Goal: Complete application form: Complete application form

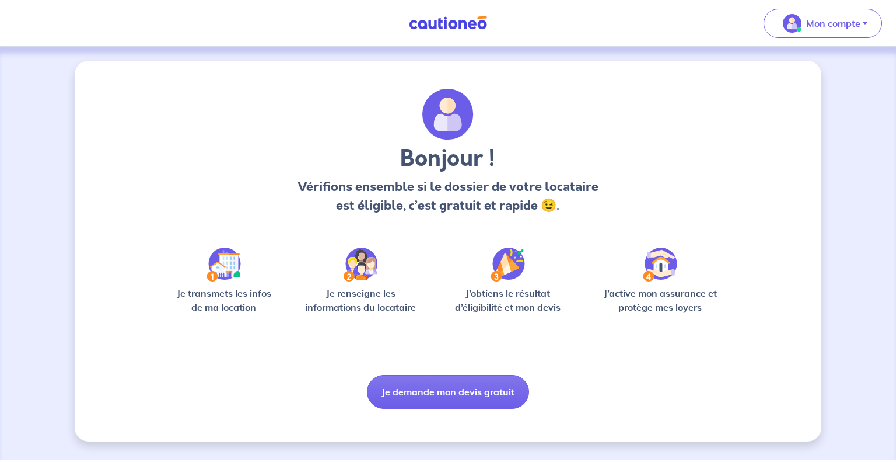
drag, startPoint x: 445, startPoint y: 389, endPoint x: 600, endPoint y: 191, distance: 250.6
click at [600, 191] on div "Bonjour ! Vérifions ensemble si le dossier de votre locataire est éligible, c’e…" at bounding box center [448, 249] width 560 height 320
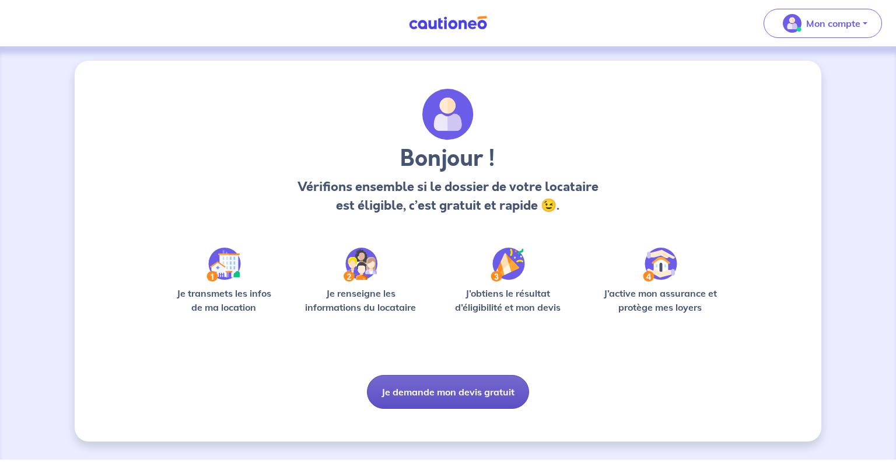
click at [442, 394] on button "Je demande mon devis gratuit" at bounding box center [448, 392] width 162 height 34
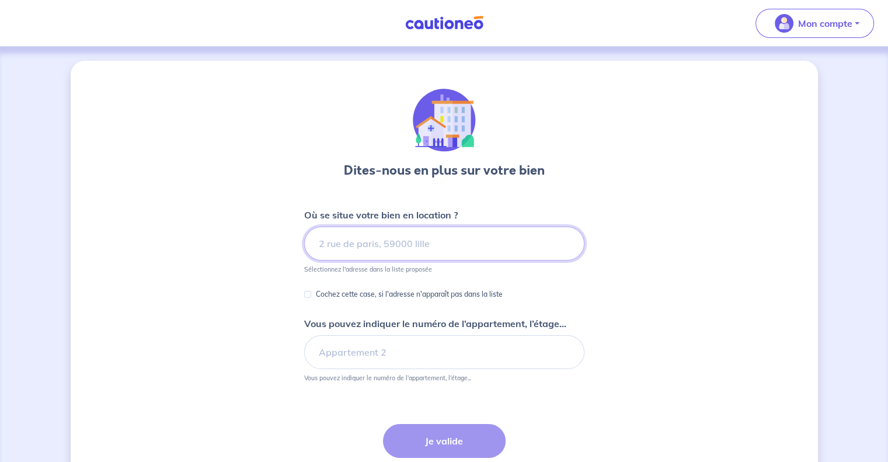
click at [439, 248] on input at bounding box center [444, 243] width 280 height 34
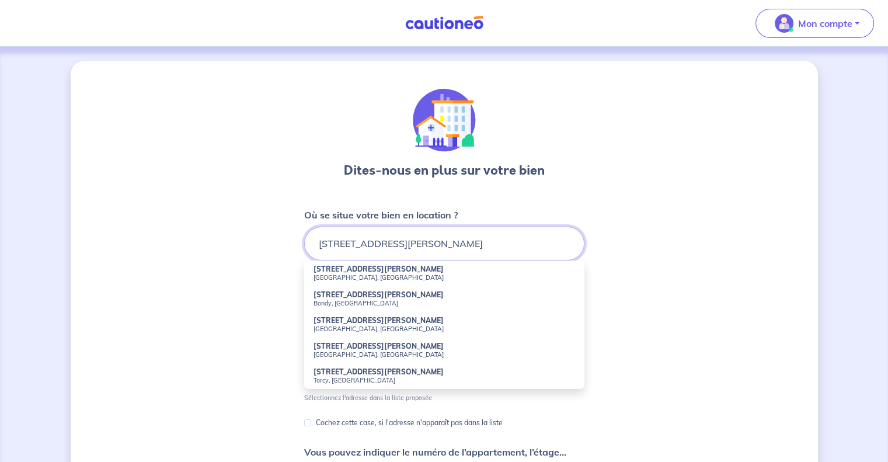
type input "[STREET_ADDRESS][PERSON_NAME]"
click at [662, 267] on div "Dites-nous en plus sur votre bien Où se situe votre bien en location ? [STREET_…" at bounding box center [444, 366] width 747 height 610
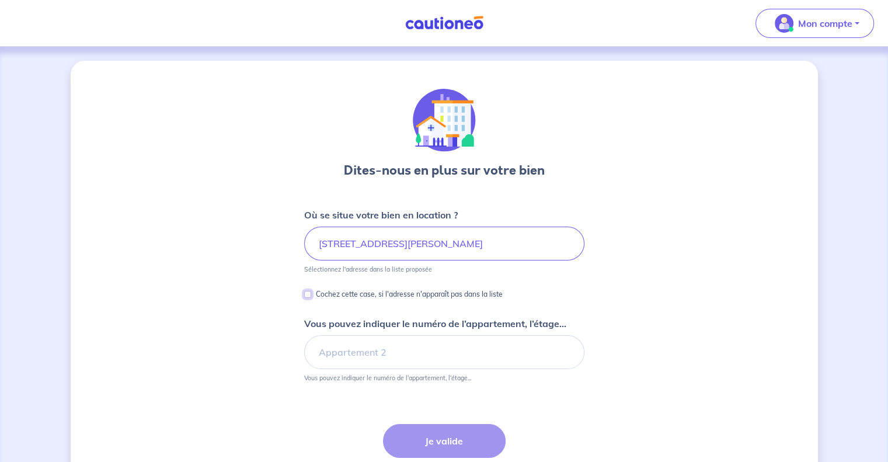
click at [308, 292] on input "Cochez cette case, si l'adresse n'apparaît pas dans la liste" at bounding box center [307, 294] width 7 height 7
checkbox input "true"
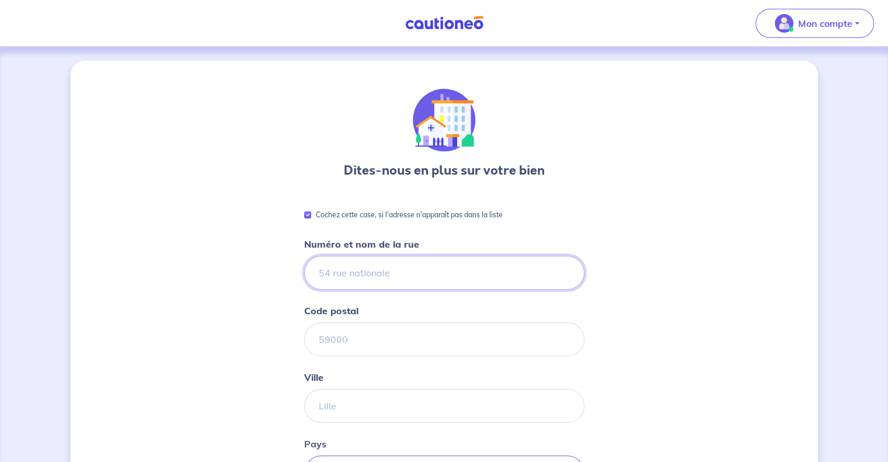
click at [408, 273] on input "Numéro et nom de la rue" at bounding box center [444, 273] width 280 height 34
type input "[STREET_ADDRESS][PERSON_NAME]"
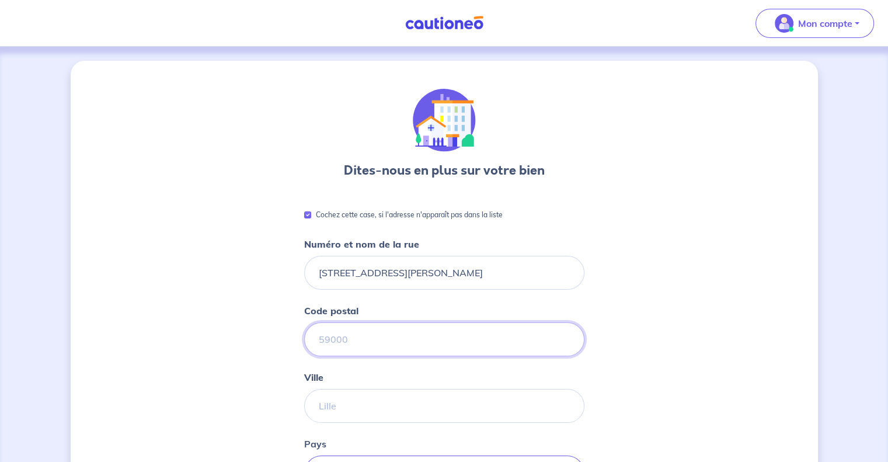
click at [389, 338] on input "Code postal" at bounding box center [444, 339] width 280 height 34
type input "04160"
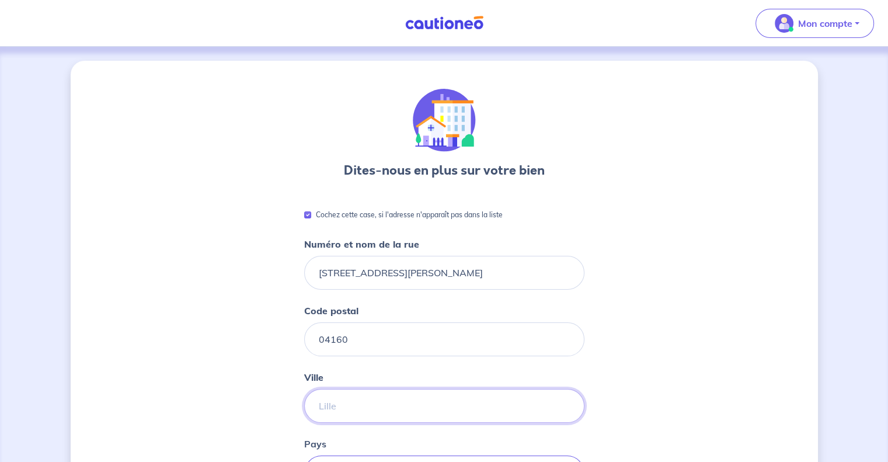
click at [362, 411] on input "Ville" at bounding box center [444, 406] width 280 height 34
type input "CHATEAU-ARNOUX"
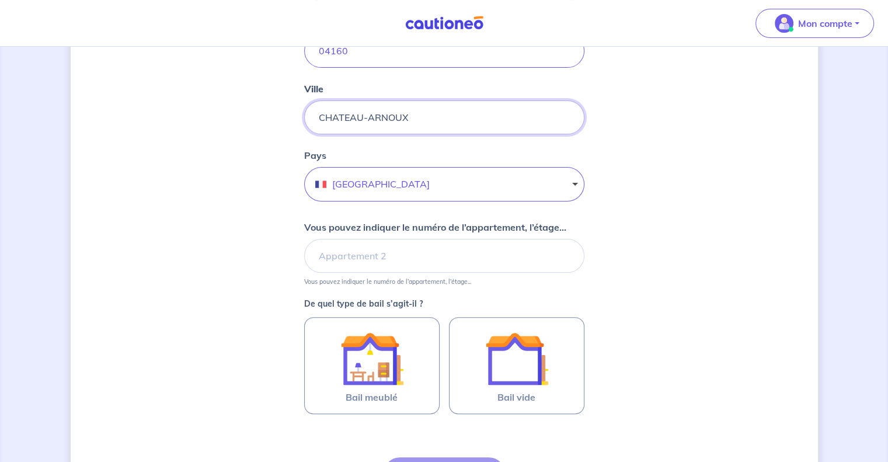
scroll to position [307, 0]
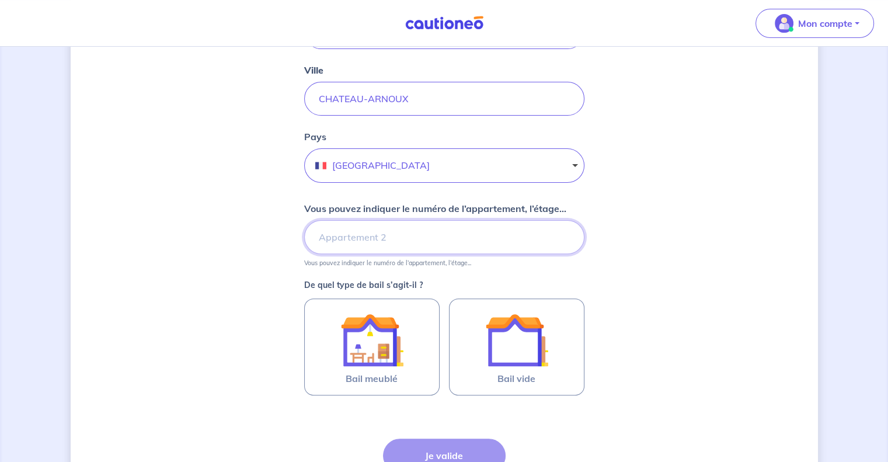
click at [370, 241] on input "Vous pouvez indiquer le numéro de l’appartement, l’étage..." at bounding box center [444, 237] width 280 height 34
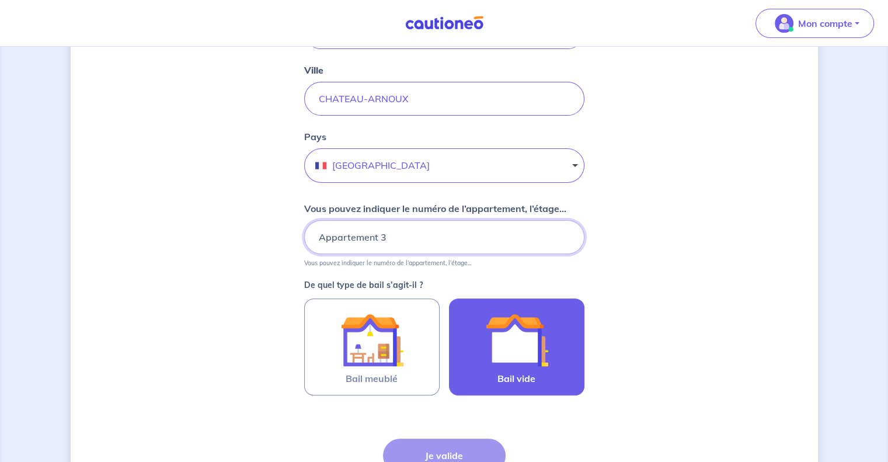
type input "Appartement 3"
click at [508, 340] on img at bounding box center [516, 339] width 63 height 63
click at [0, 0] on input "Bail vide" at bounding box center [0, 0] width 0 height 0
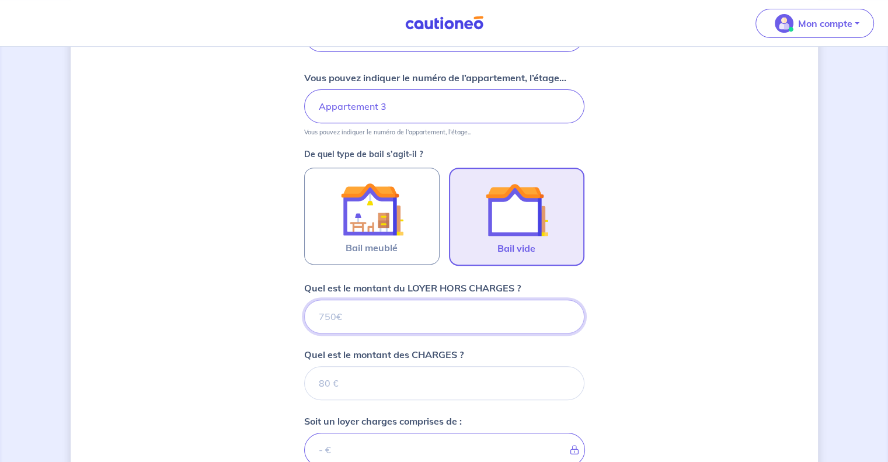
scroll to position [441, 0]
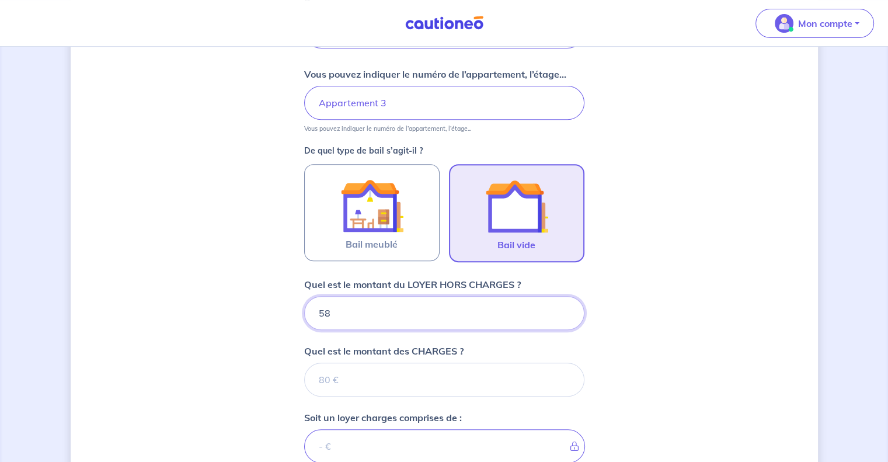
type input "586"
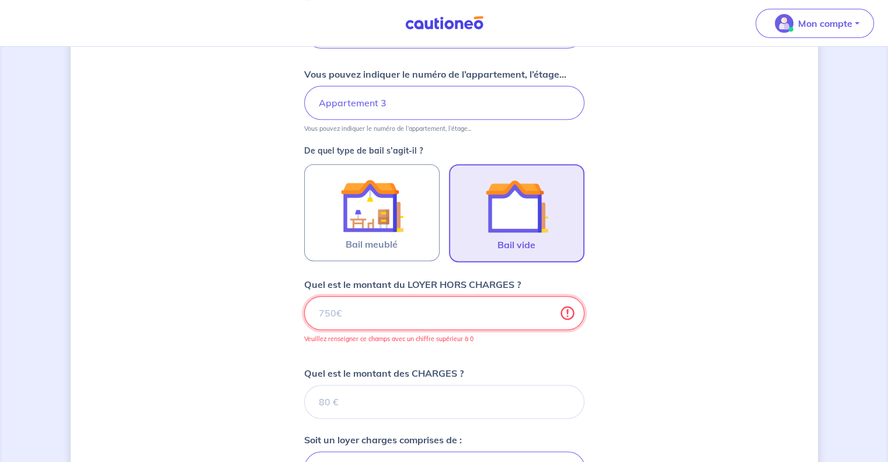
type input "586.4"
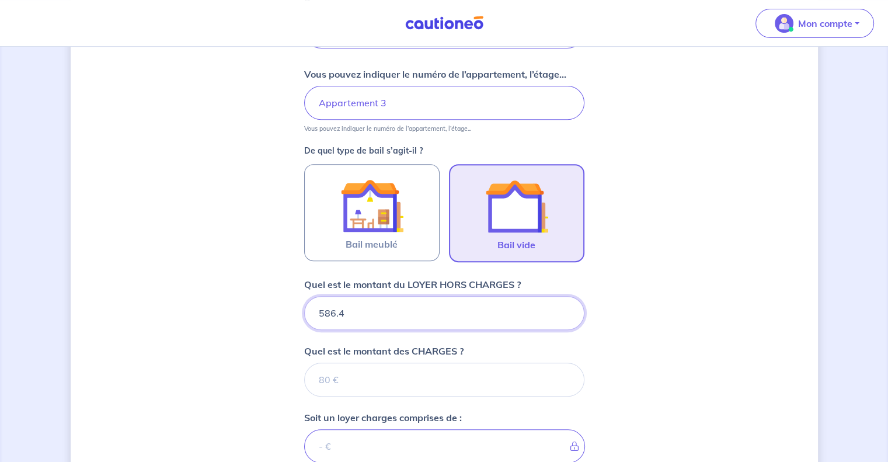
type input "586.46"
click at [430, 376] on input "Quel est le montant des CHARGES ?" at bounding box center [444, 379] width 280 height 34
type input "41"
type input "627.46"
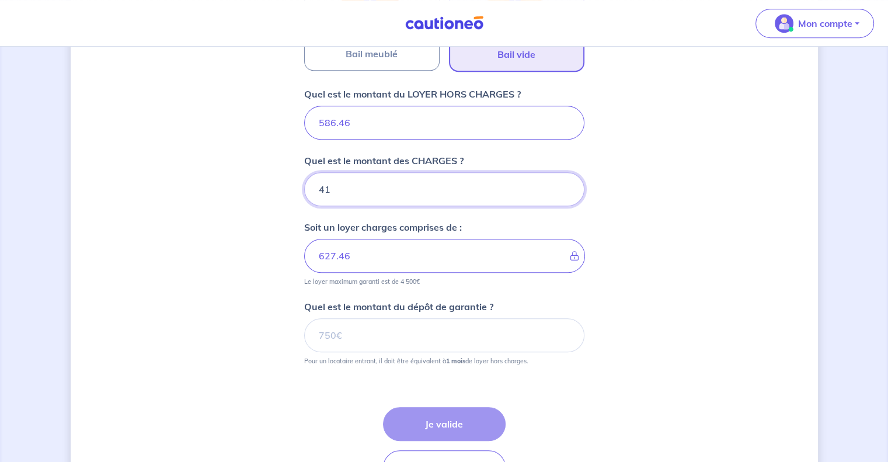
scroll to position [633, 0]
type input "41"
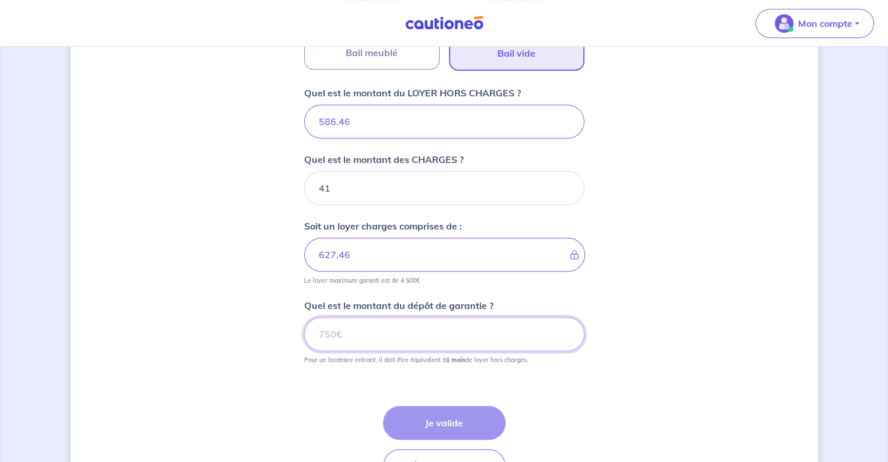
click at [398, 336] on input "Quel est le montant du dépôt de garantie ?" at bounding box center [444, 334] width 280 height 34
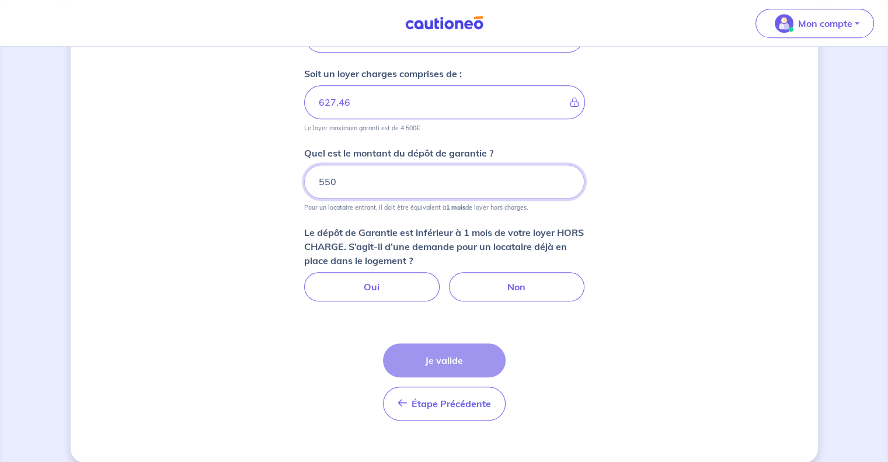
scroll to position [796, 0]
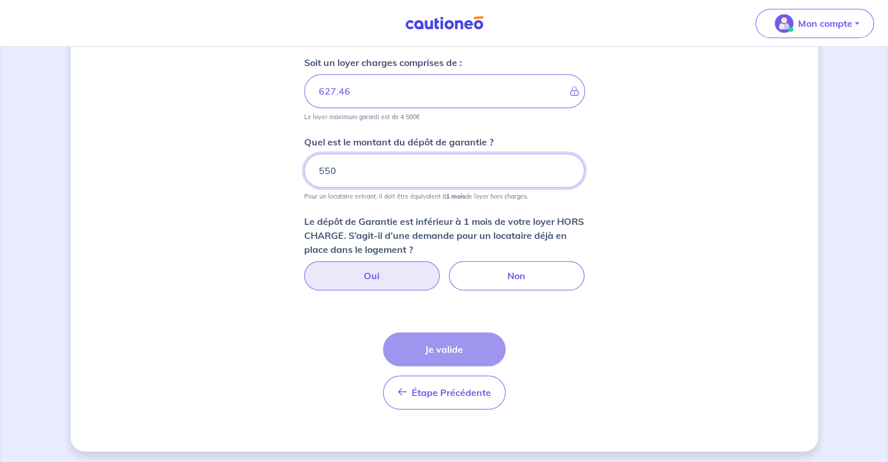
type input "550"
click at [387, 273] on label "Oui" at bounding box center [371, 275] width 135 height 29
click at [440, 268] on input "Oui" at bounding box center [444, 265] width 8 height 8
radio input "true"
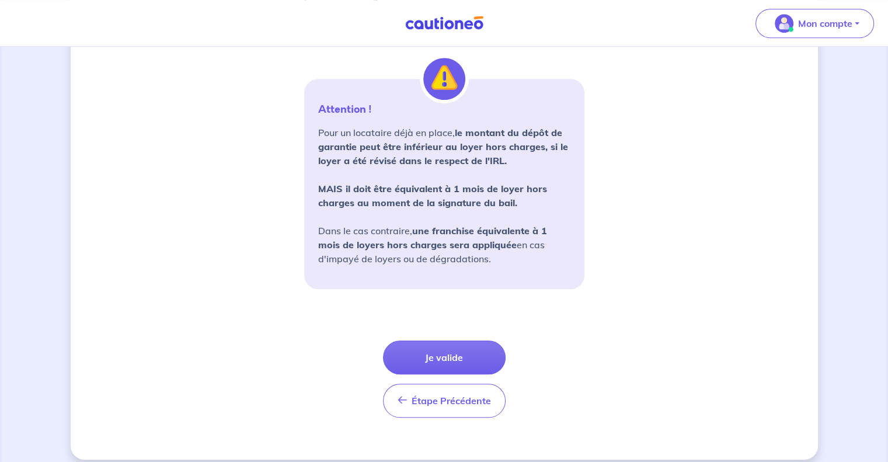
scroll to position [1057, 0]
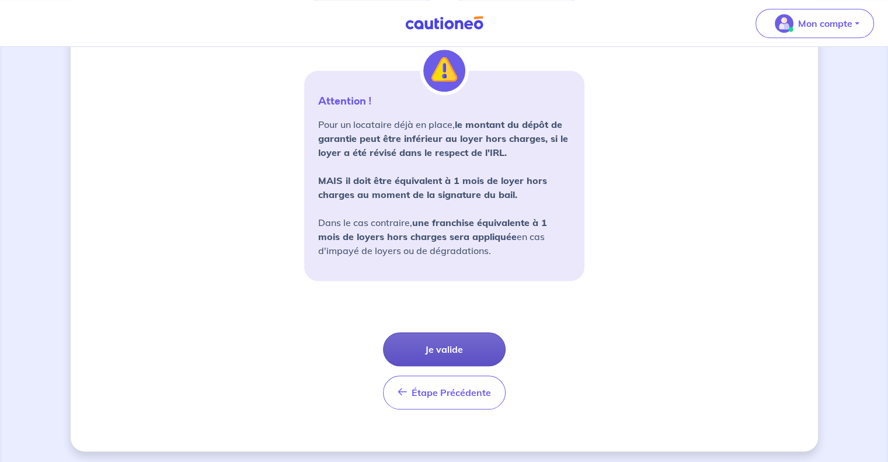
click at [462, 345] on button "Je valide" at bounding box center [444, 349] width 123 height 34
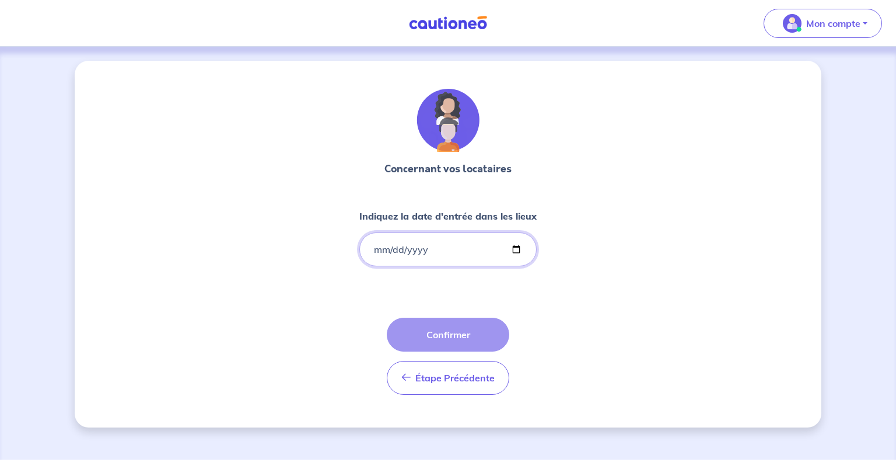
click at [440, 250] on input "Indiquez la date d'entrée dans les lieux" at bounding box center [447, 249] width 177 height 34
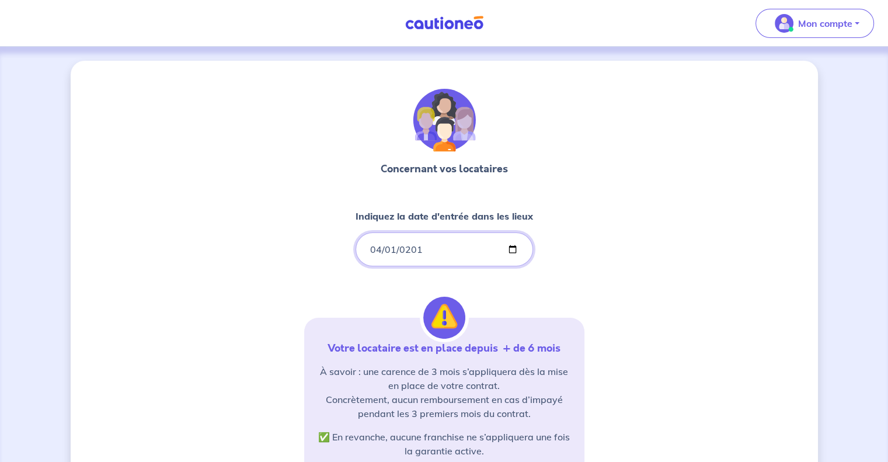
type input "[DATE]"
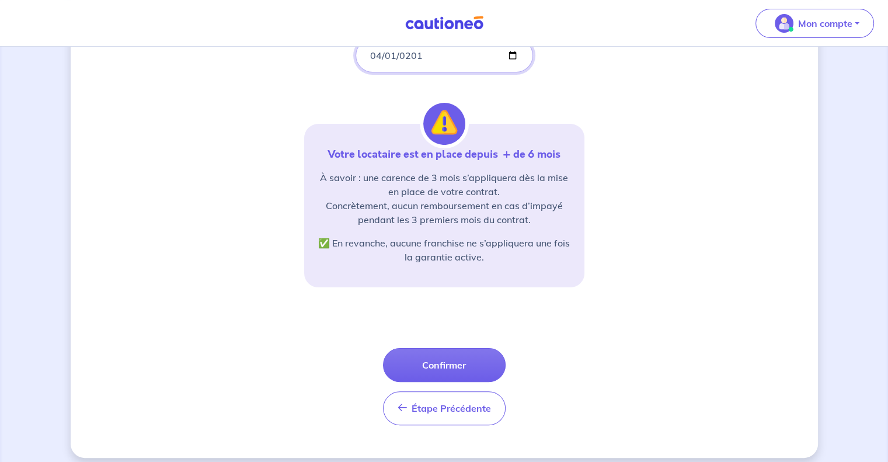
scroll to position [203, 0]
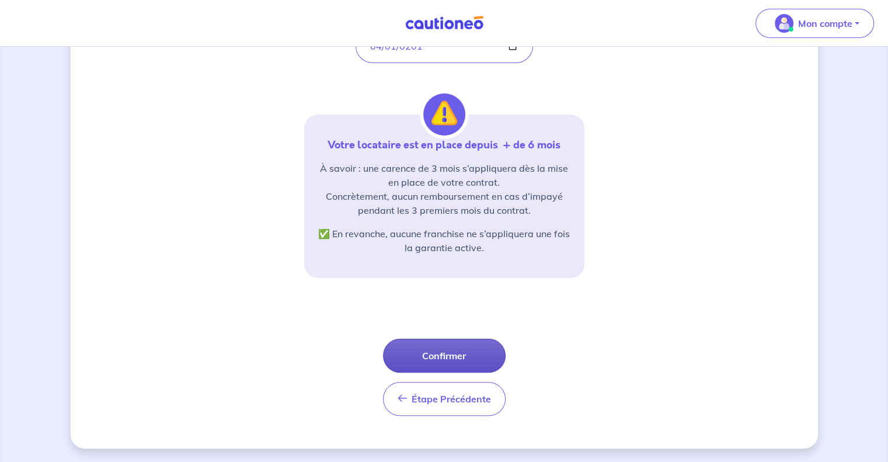
click at [458, 359] on button "Confirmer" at bounding box center [444, 355] width 123 height 34
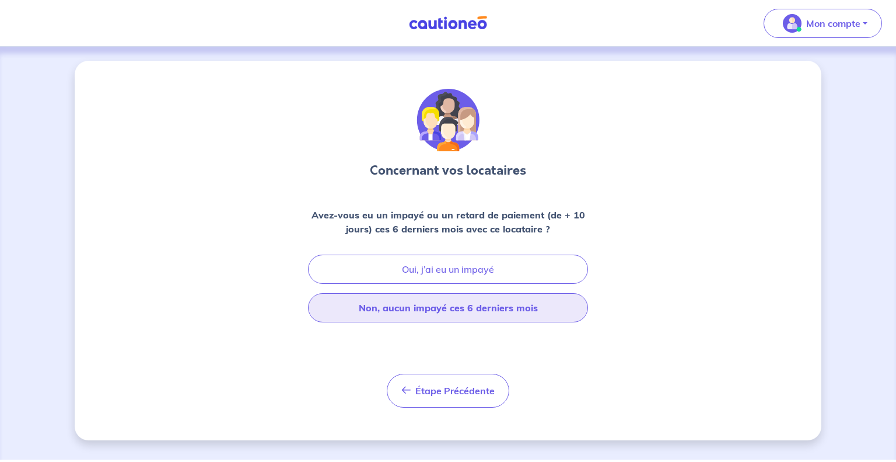
click at [474, 315] on button "Non, aucun impayé ces 6 derniers mois" at bounding box center [448, 307] width 280 height 29
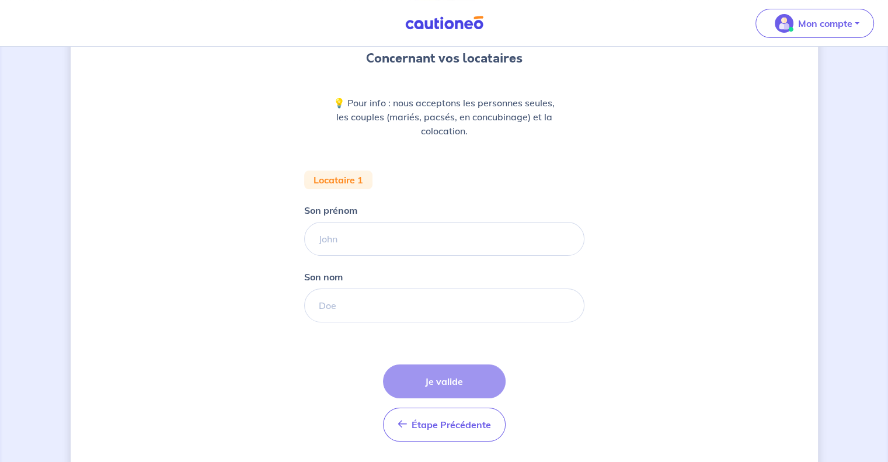
scroll to position [114, 0]
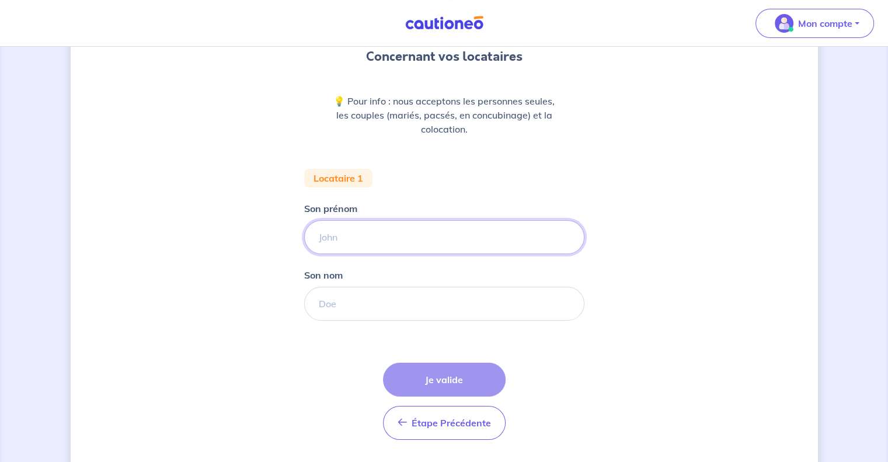
click at [411, 238] on input "Son prénom" at bounding box center [444, 237] width 280 height 34
type input "[PERSON_NAME]"
click at [374, 298] on input "Son nom" at bounding box center [444, 304] width 280 height 34
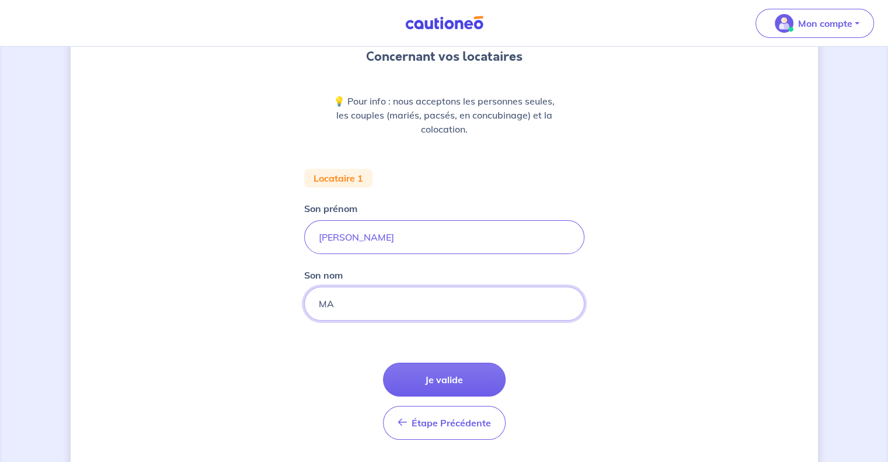
type input "MANI-AHANDA"
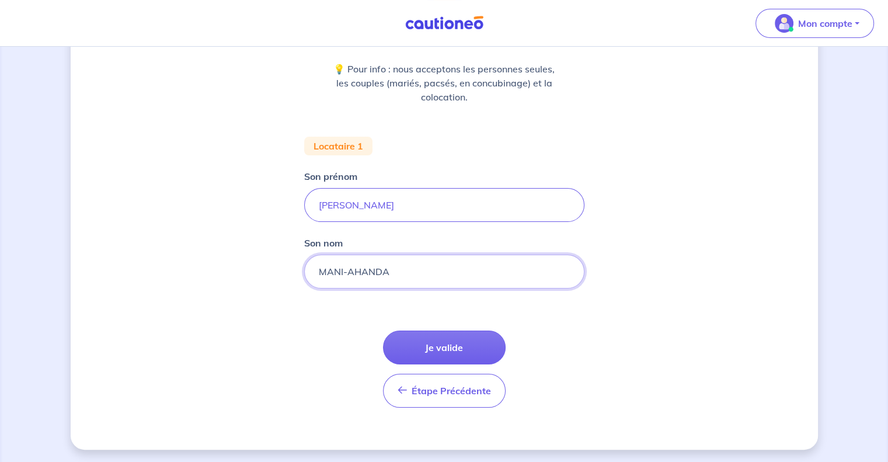
scroll to position [146, 0]
click at [442, 350] on button "Je valide" at bounding box center [444, 347] width 123 height 34
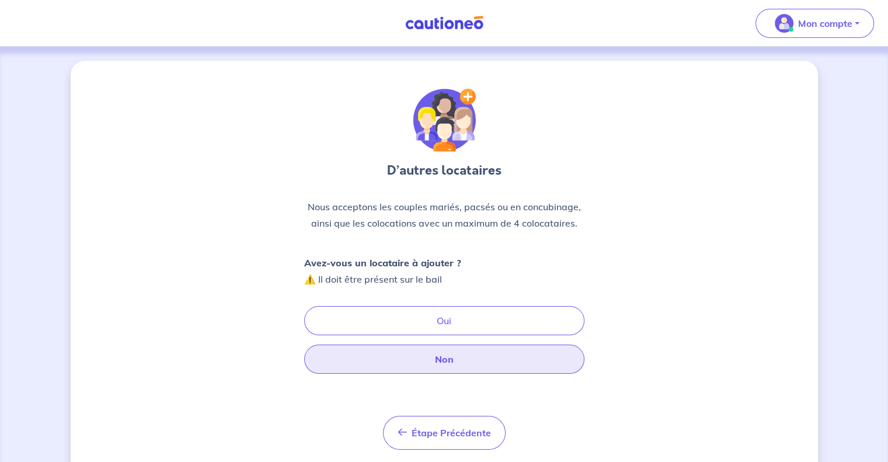
click at [438, 358] on button "Non" at bounding box center [444, 358] width 280 height 29
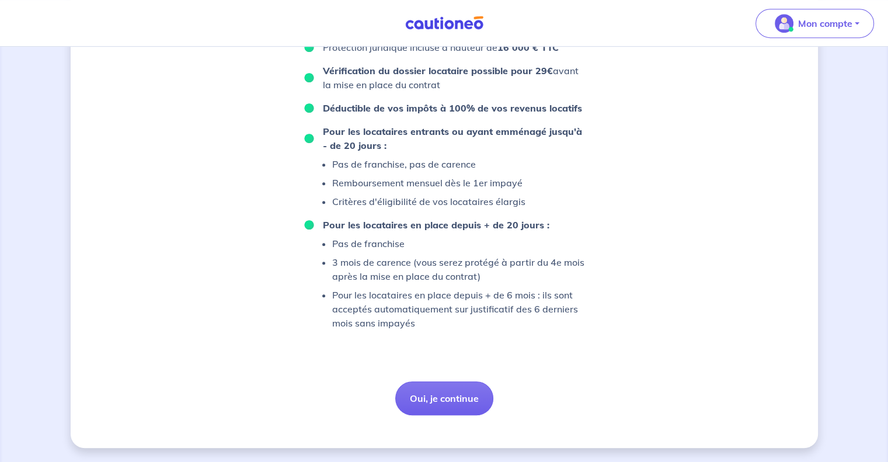
scroll to position [614, 0]
click at [454, 396] on button "Oui, je continue" at bounding box center [444, 398] width 98 height 34
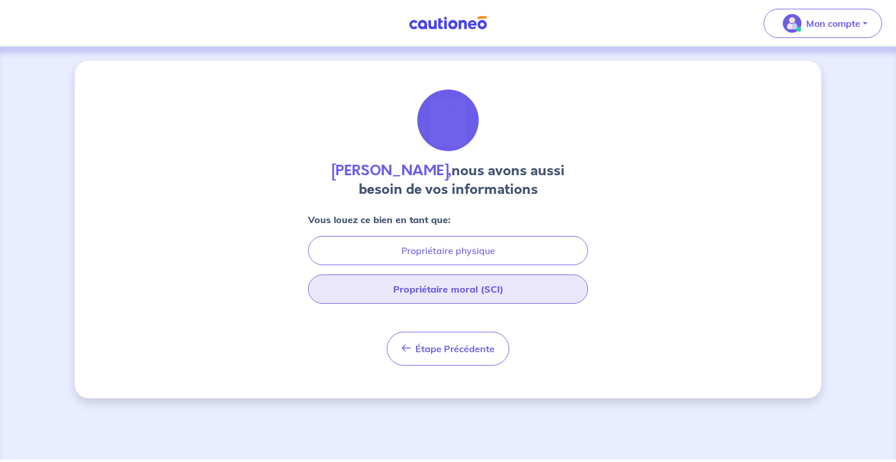
click at [452, 293] on button "Propriétaire moral (SCI)" at bounding box center [448, 288] width 280 height 29
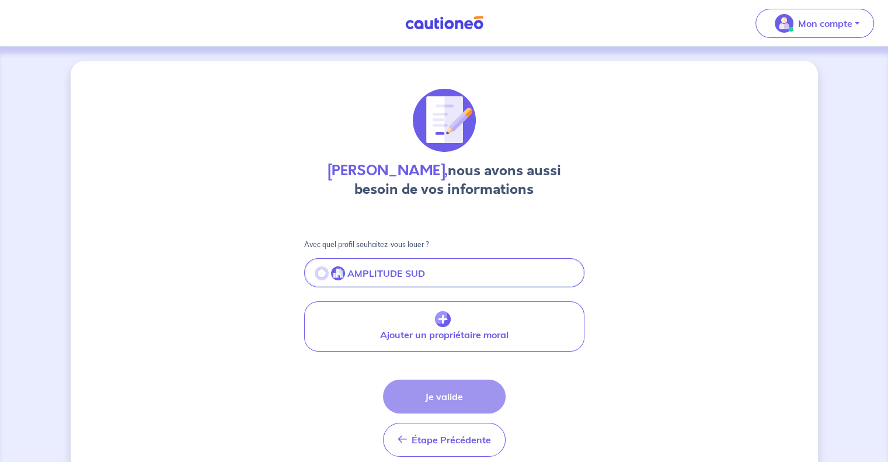
click at [319, 273] on input "radio" at bounding box center [321, 272] width 9 height 9
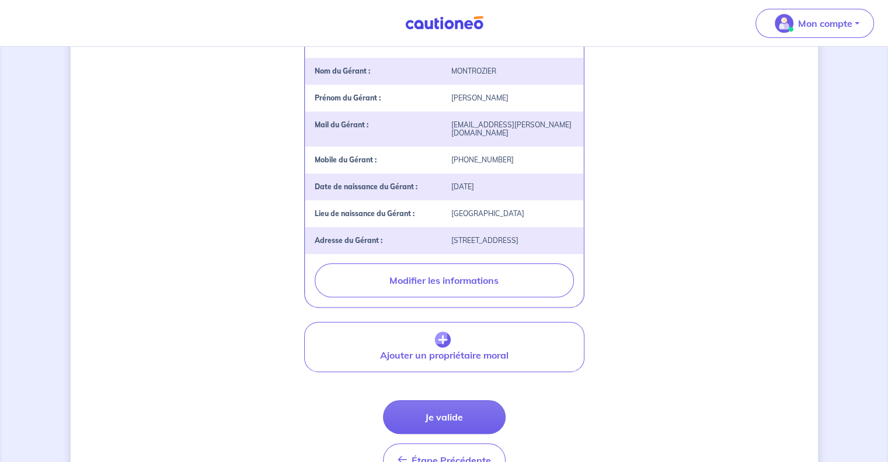
scroll to position [287, 0]
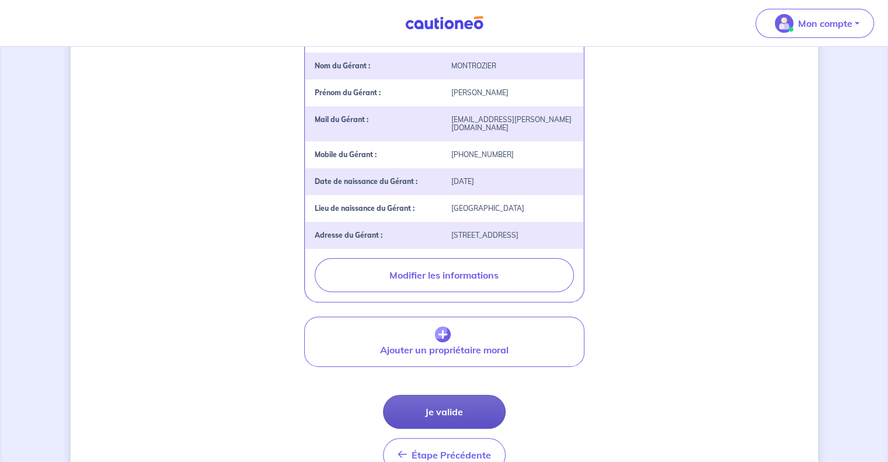
click at [449, 418] on button "Je valide" at bounding box center [444, 411] width 123 height 34
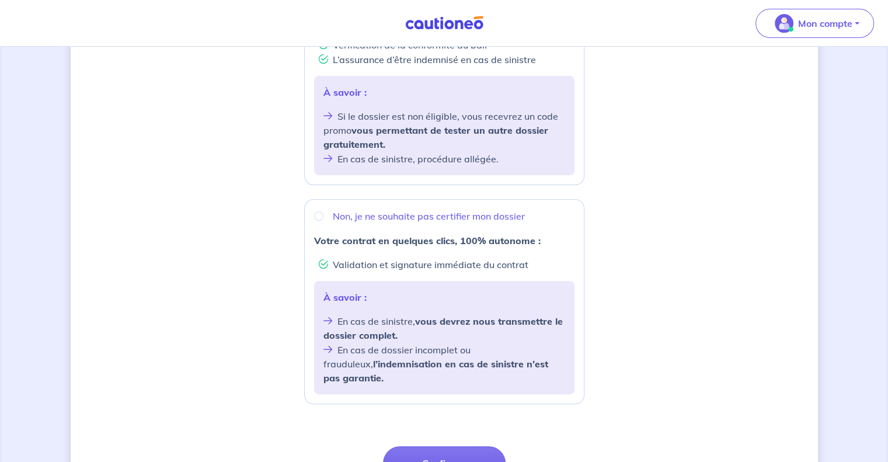
scroll to position [310, 0]
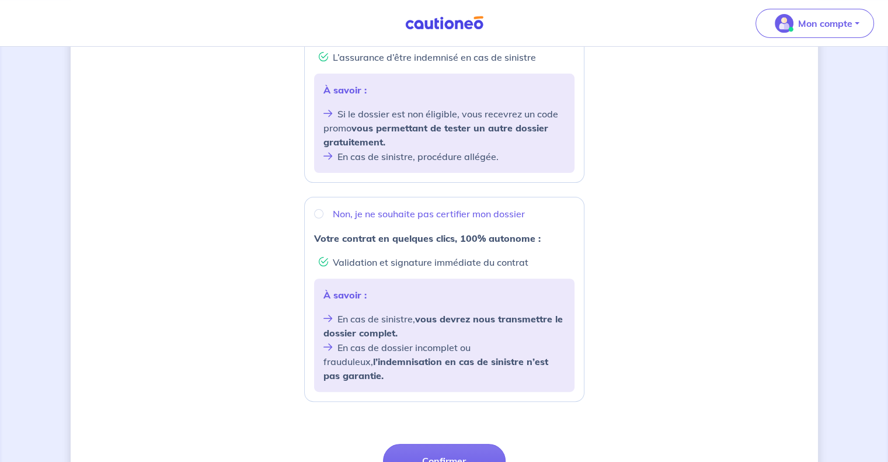
click at [323, 216] on div "Non, je ne souhaite pas certifier mon dossier" at bounding box center [444, 214] width 260 height 14
radio input "true"
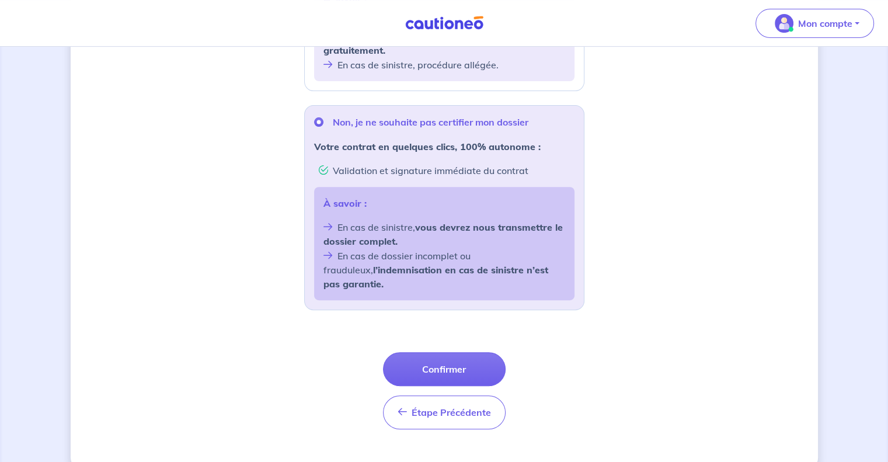
scroll to position [413, 0]
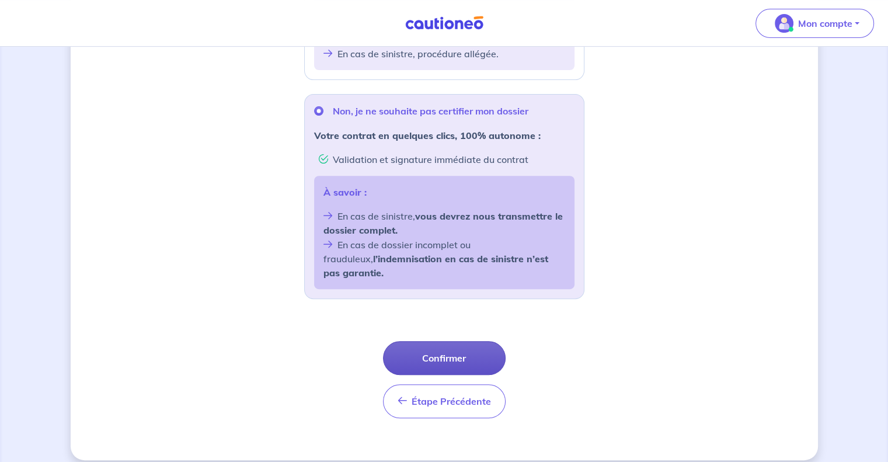
click at [455, 344] on button "Confirmer" at bounding box center [444, 358] width 123 height 34
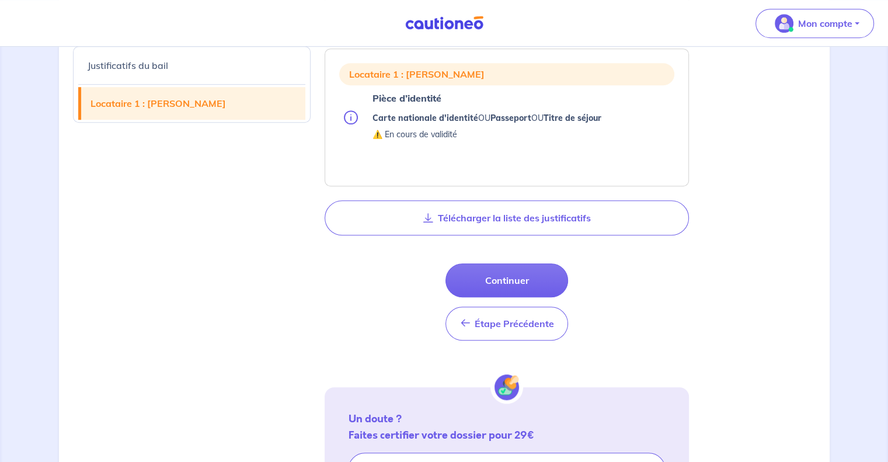
scroll to position [843, 0]
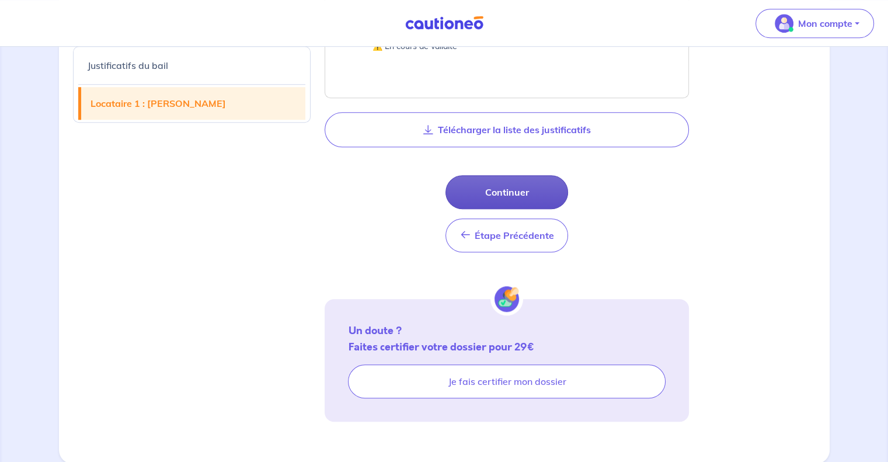
click at [532, 187] on button "Continuer" at bounding box center [506, 192] width 123 height 34
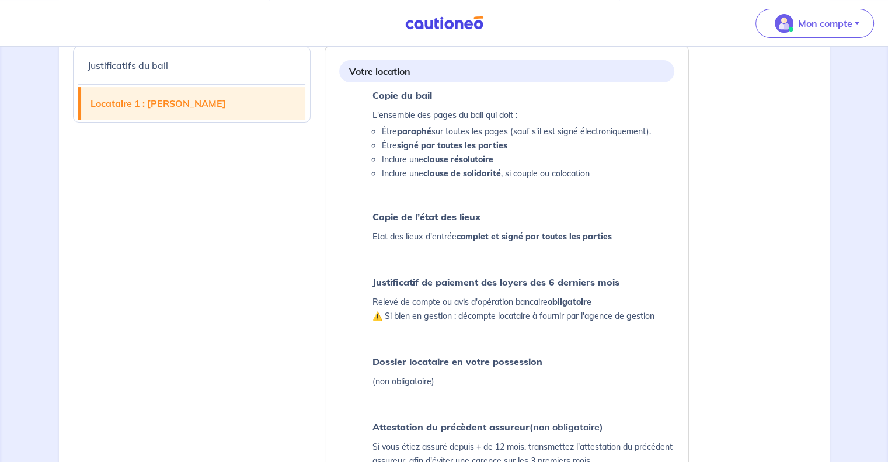
select select "FR"
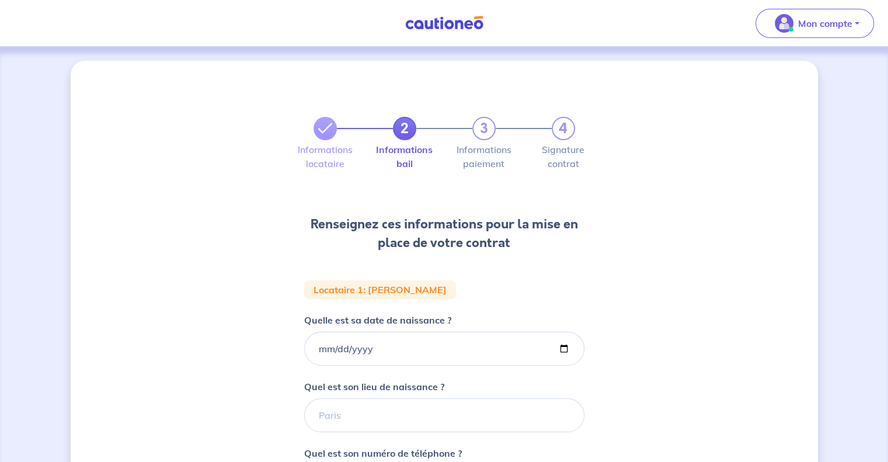
scroll to position [23, 0]
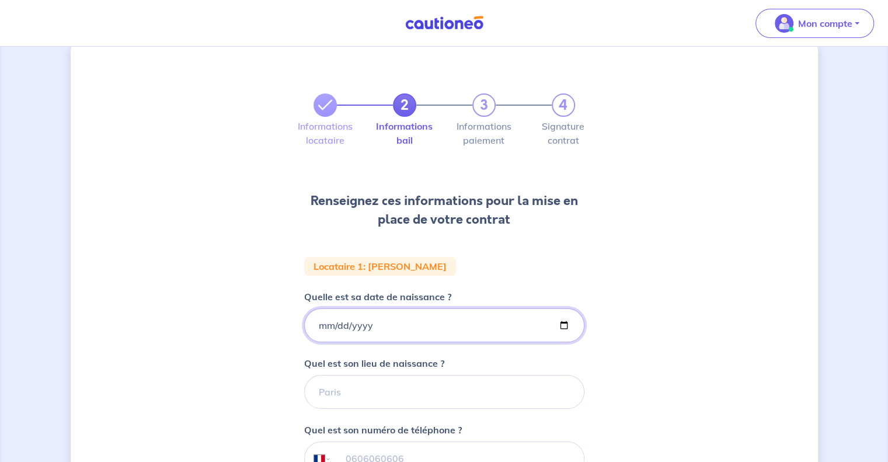
click at [359, 324] on input "Quelle est sa date de naissance ?" at bounding box center [444, 325] width 280 height 34
type input "[DATE]"
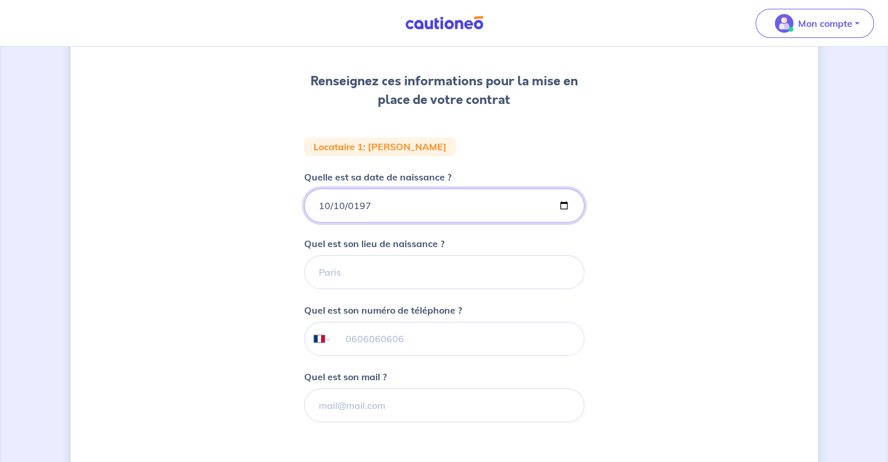
scroll to position [154, 0]
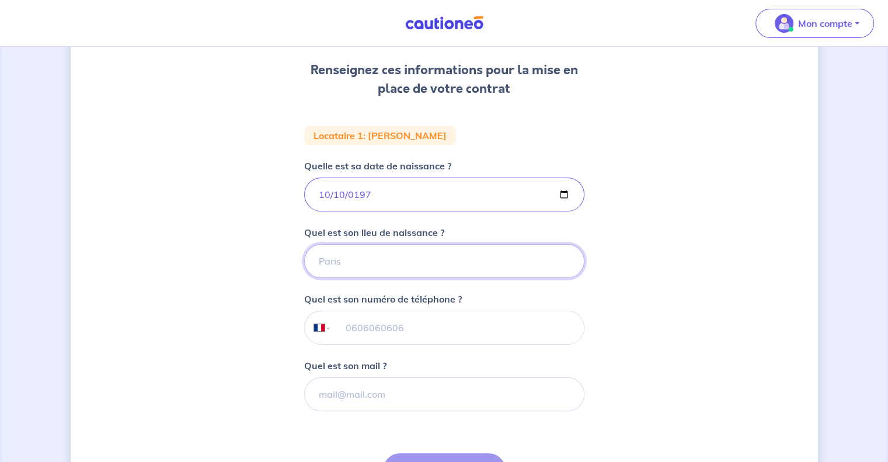
click at [362, 262] on input "Quel est son lieu de naissance ?" at bounding box center [444, 261] width 280 height 34
type input "c"
type input "[GEOGRAPHIC_DATA]"
click at [675, 264] on div "2 3 4 Informations locataire Informations bail Informations paiement Signature …" at bounding box center [444, 239] width 747 height 665
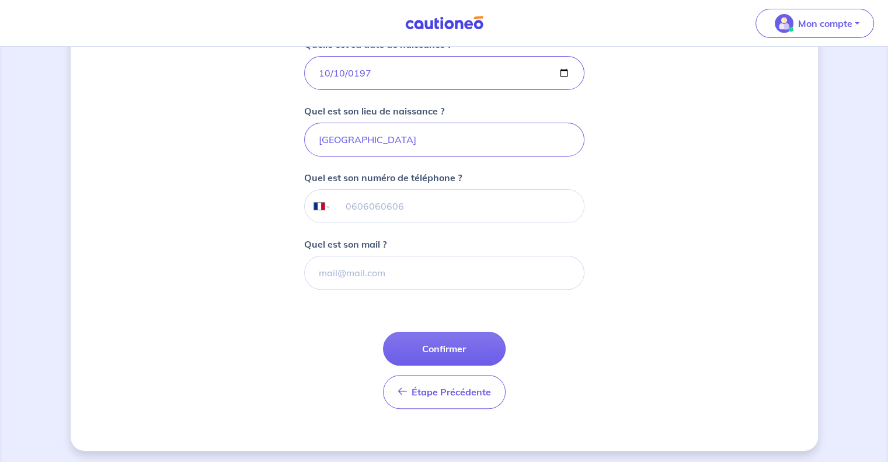
scroll to position [277, 0]
click at [397, 198] on input "tel" at bounding box center [457, 204] width 252 height 33
paste input "[PHONE_NUMBER]"
type input "[PHONE_NUMBER]"
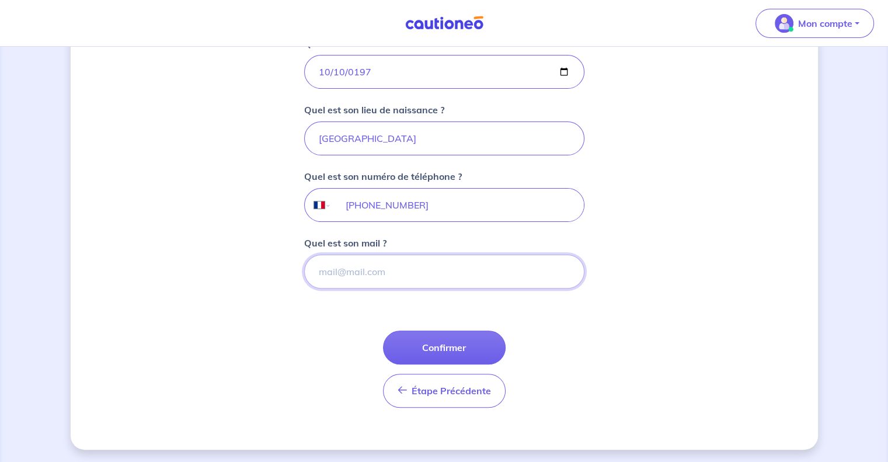
click at [369, 271] on input "Quel est son mail ?" at bounding box center [444, 271] width 280 height 34
paste input "[EMAIL_ADDRESS][DOMAIN_NAME]"
type input "[EMAIL_ADDRESS][DOMAIN_NAME]"
click at [445, 343] on button "Confirmer" at bounding box center [444, 347] width 123 height 34
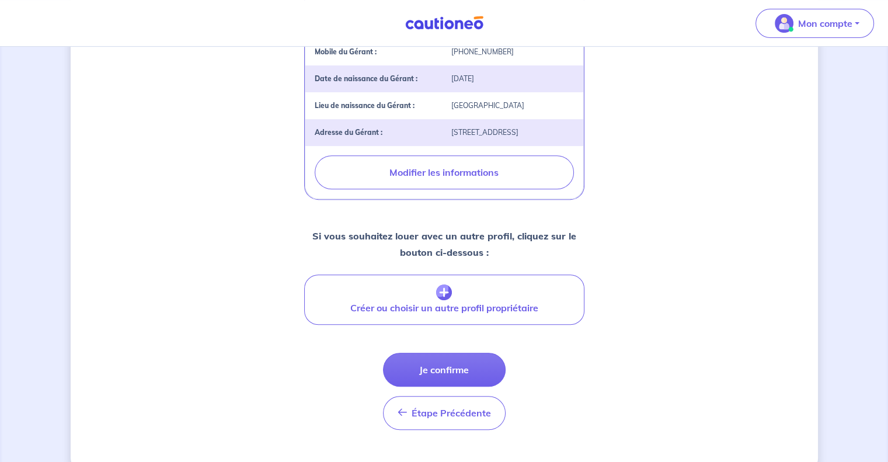
scroll to position [458, 0]
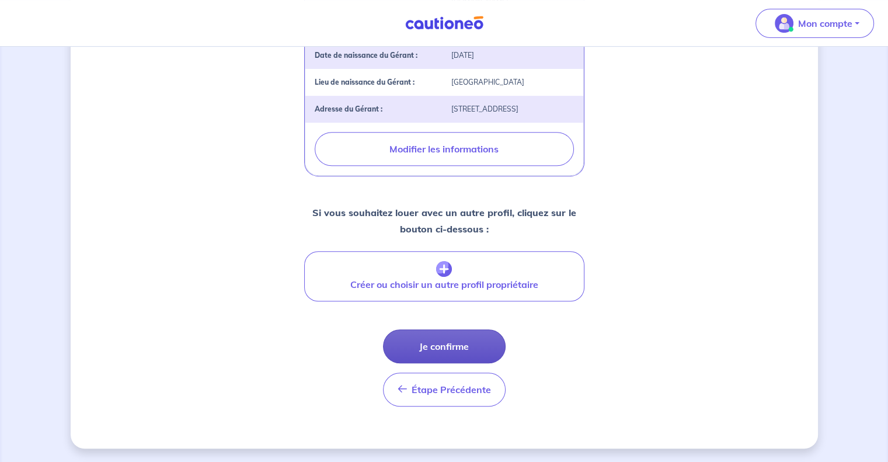
click at [453, 363] on button "Je confirme" at bounding box center [444, 346] width 123 height 34
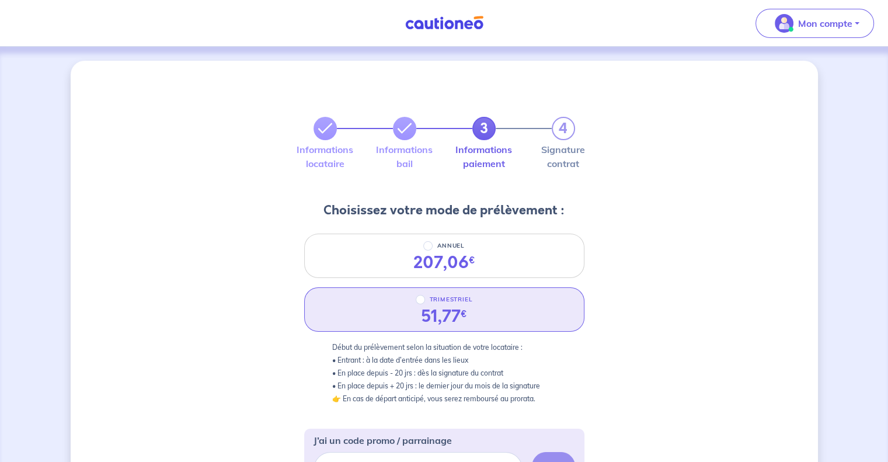
click at [425, 299] on div "TRIMESTRIEL" at bounding box center [443, 299] width 57 height 14
radio input "true"
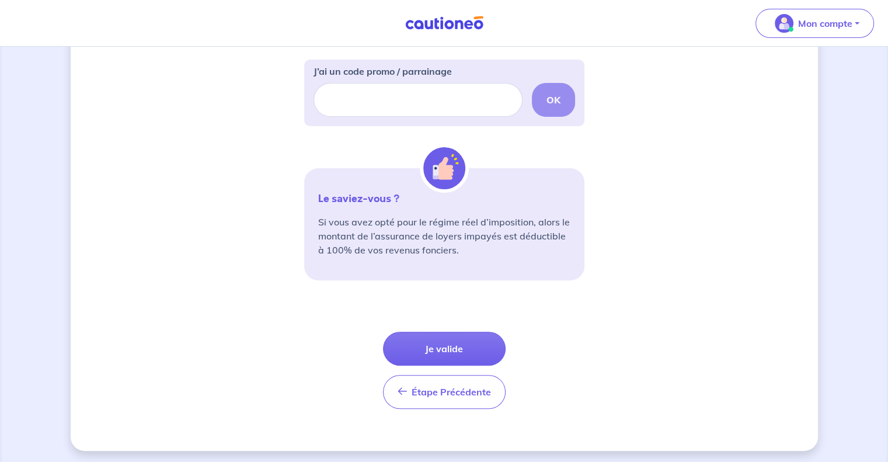
scroll to position [371, 0]
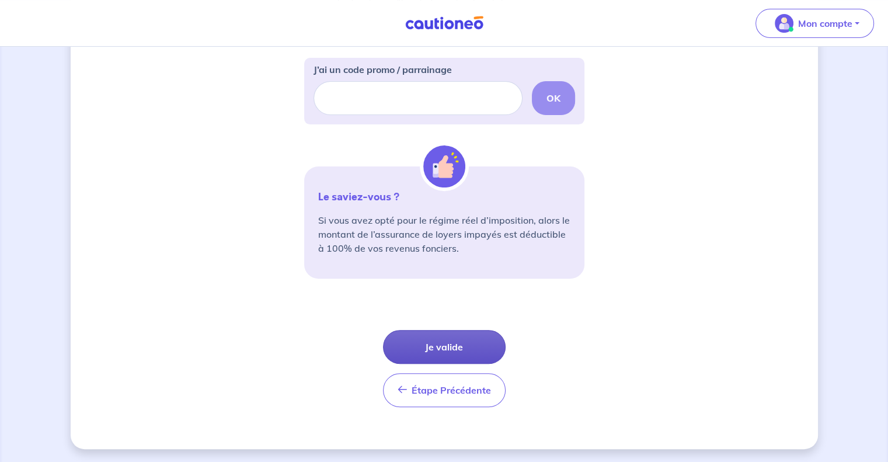
click at [472, 343] on button "Je valide" at bounding box center [444, 347] width 123 height 34
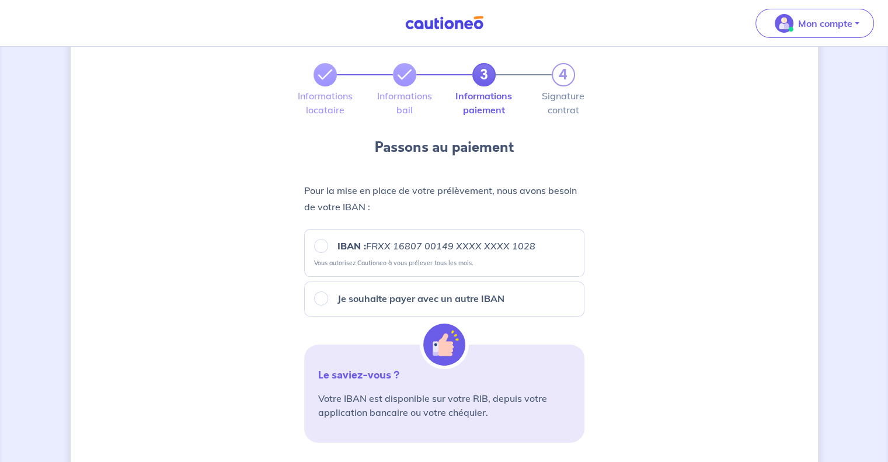
scroll to position [55, 0]
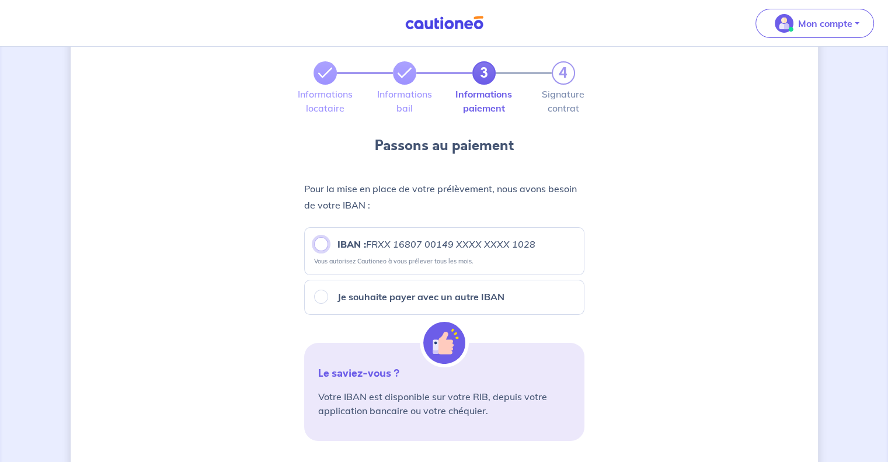
click at [320, 242] on input "IBAN : FRXX [FINANCIAL_ID] XXXX XXXX 1028" at bounding box center [321, 244] width 14 height 14
radio input "true"
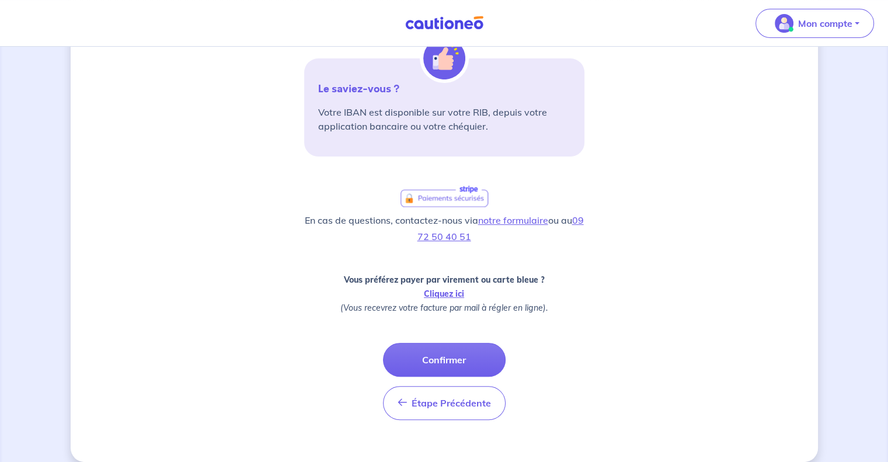
scroll to position [348, 0]
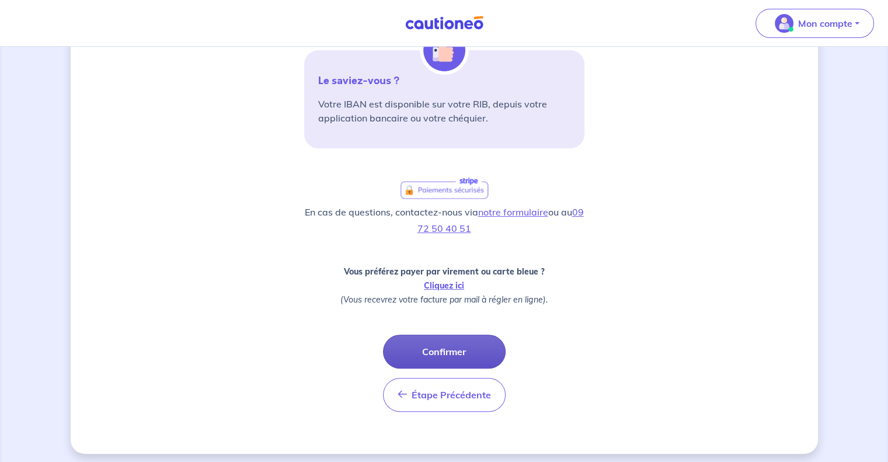
click at [452, 347] on button "Confirmer" at bounding box center [444, 351] width 123 height 34
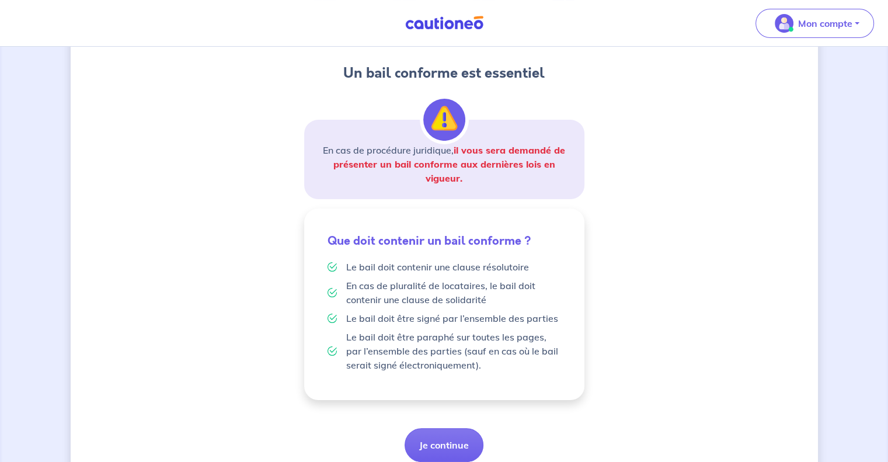
scroll to position [179, 0]
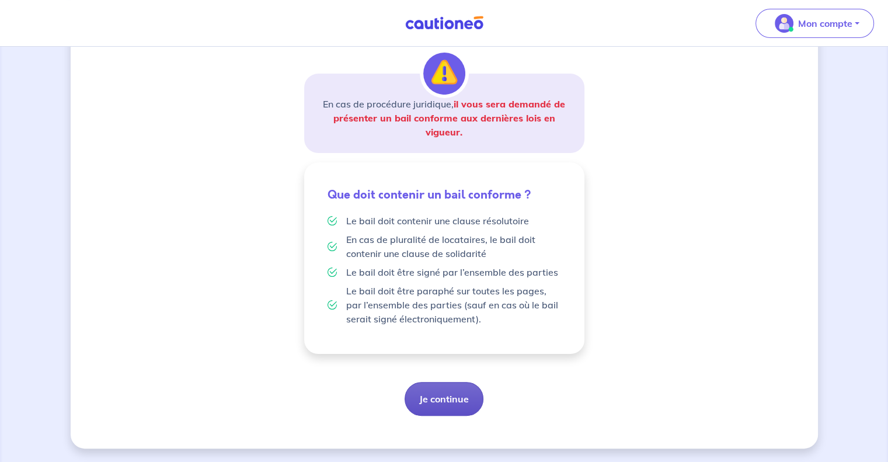
click at [437, 396] on button "Je continue" at bounding box center [443, 399] width 79 height 34
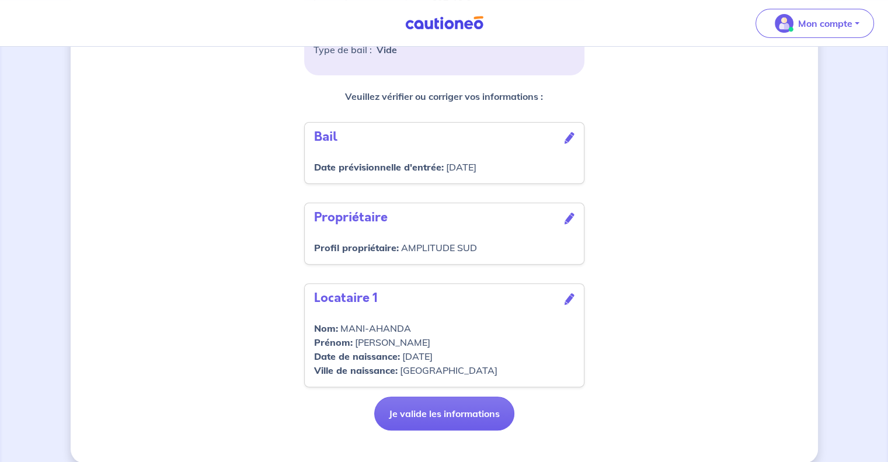
scroll to position [345, 0]
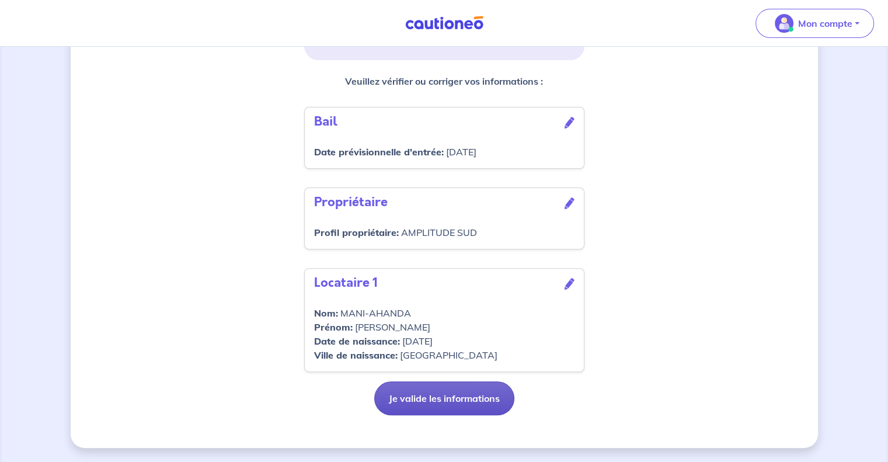
click at [452, 401] on button "Je valide les informations" at bounding box center [444, 398] width 140 height 34
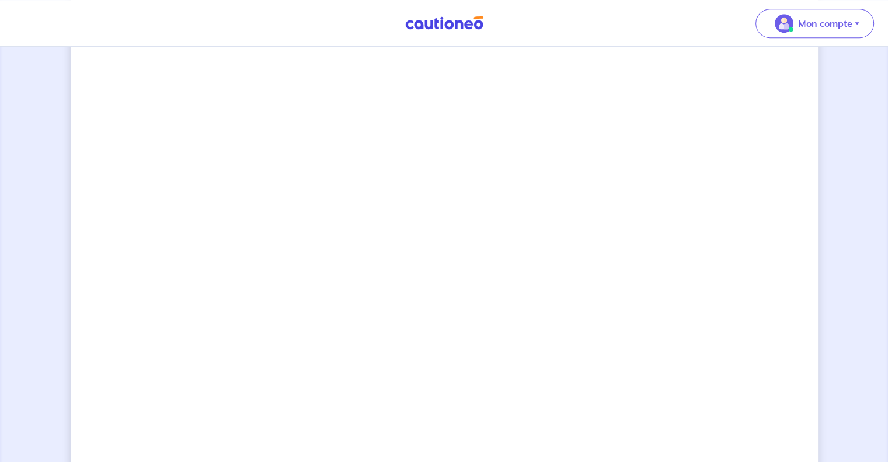
scroll to position [916, 0]
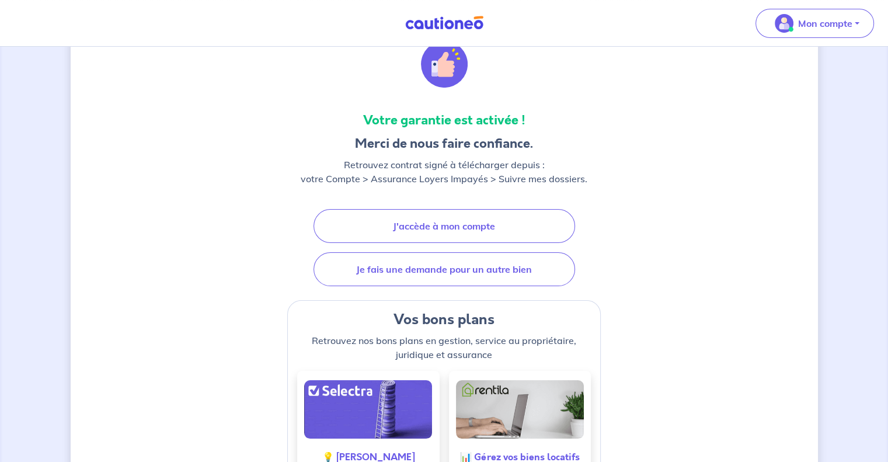
scroll to position [96, 0]
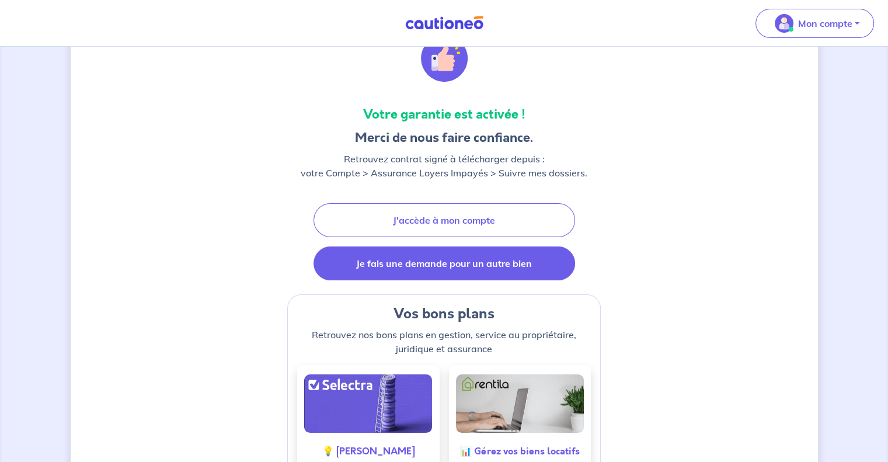
click at [491, 261] on link "Je fais une demande pour un autre bien" at bounding box center [443, 263] width 261 height 34
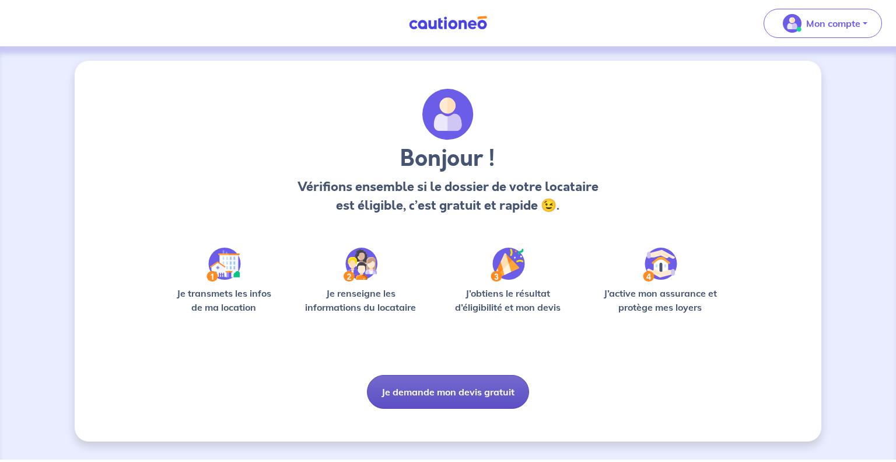
click at [441, 396] on button "Je demande mon devis gratuit" at bounding box center [448, 392] width 162 height 34
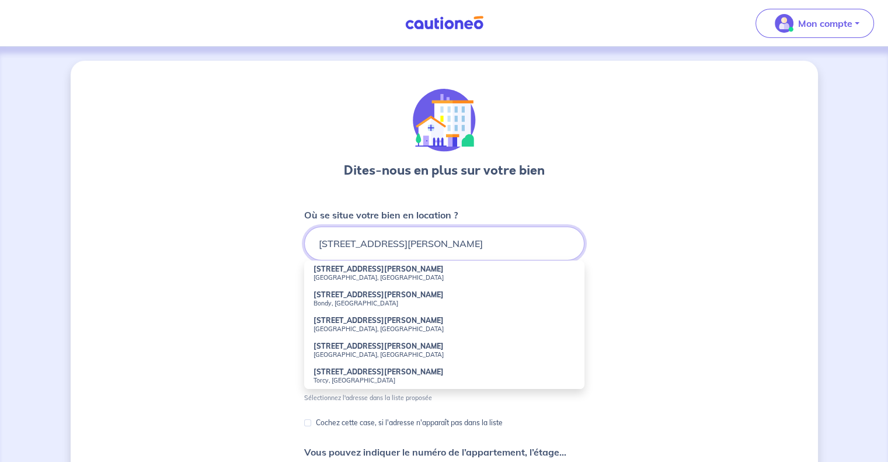
type input "[STREET_ADDRESS][PERSON_NAME]"
click at [678, 269] on div "Dites-nous en plus sur votre bien Où se situe votre bien en location ? 5 avenue…" at bounding box center [444, 366] width 747 height 610
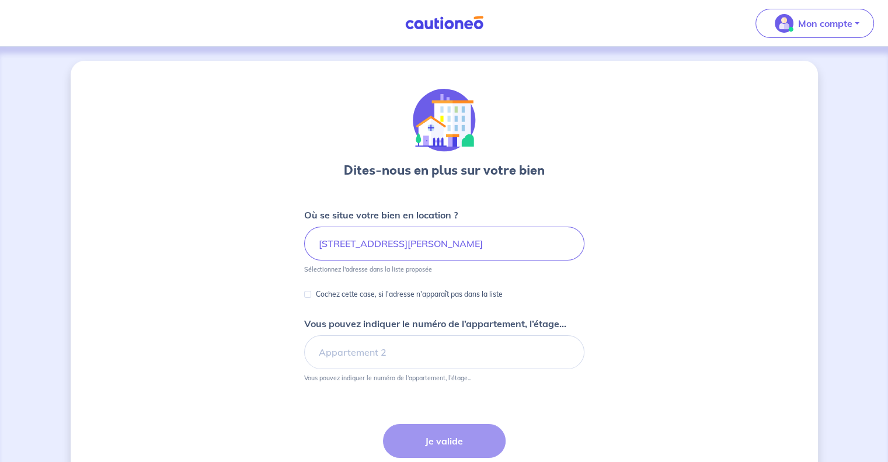
click at [331, 298] on p "Cochez cette case, si l'adresse n'apparaît pas dans la liste" at bounding box center [409, 294] width 187 height 14
click at [311, 298] on input "Cochez cette case, si l'adresse n'apparaît pas dans la liste" at bounding box center [307, 294] width 7 height 7
checkbox input "true"
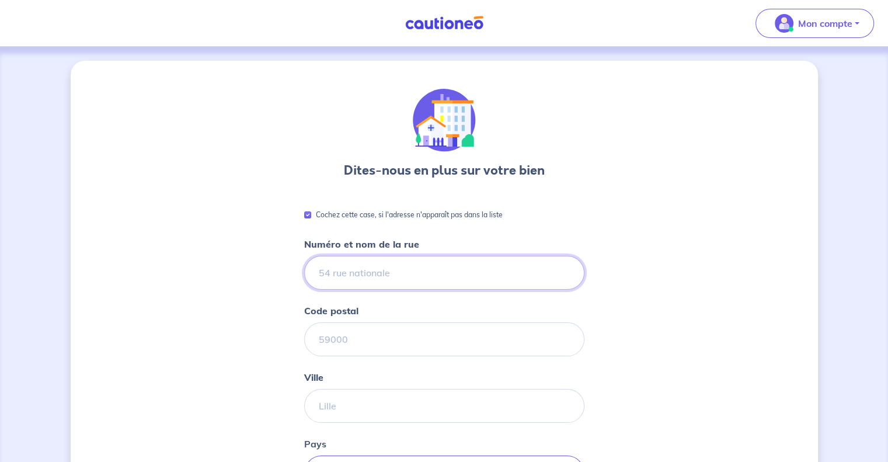
click at [382, 273] on input "Numéro et nom de la rue" at bounding box center [444, 273] width 280 height 34
type input "[STREET_ADDRESS][PERSON_NAME]"
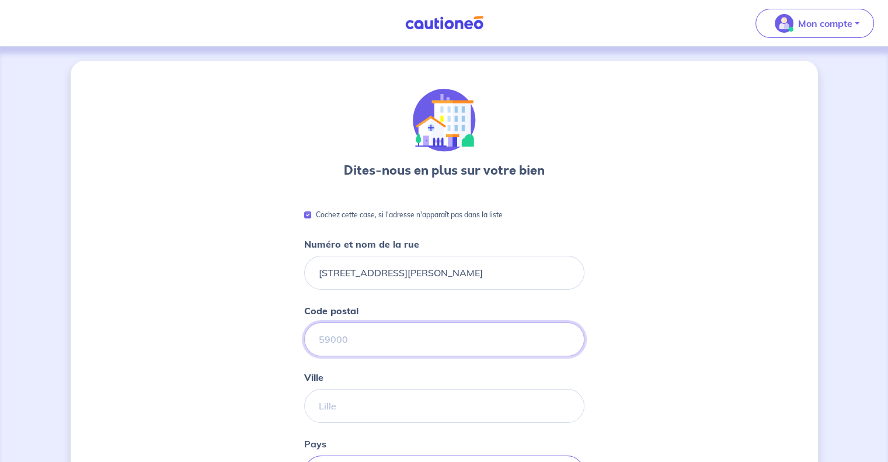
type input "04160"
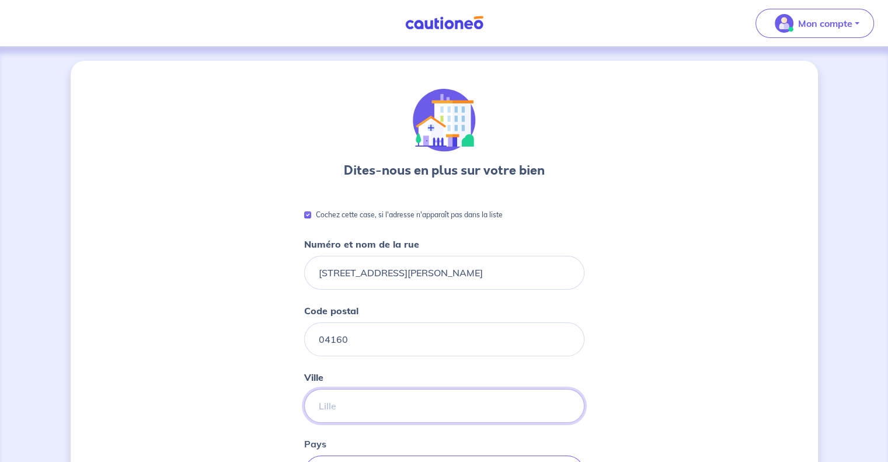
type input "CHATEAU-ARNOUX"
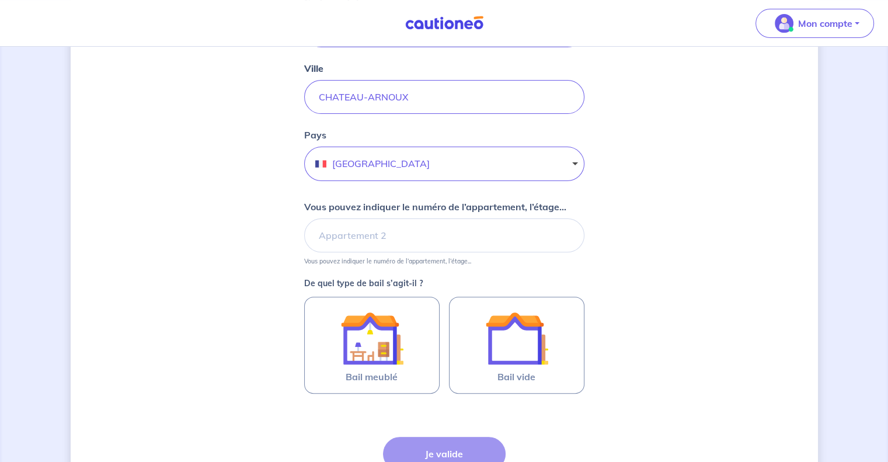
scroll to position [310, 0]
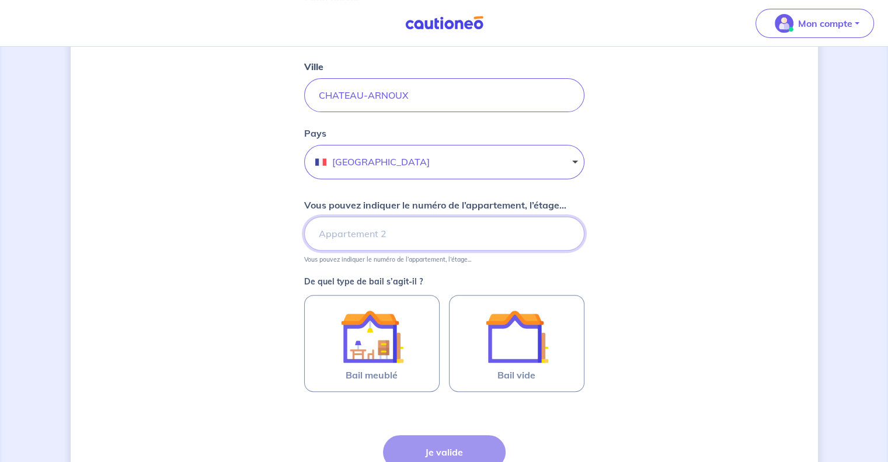
click at [369, 236] on input "Vous pouvez indiquer le numéro de l’appartement, l’étage..." at bounding box center [444, 234] width 280 height 34
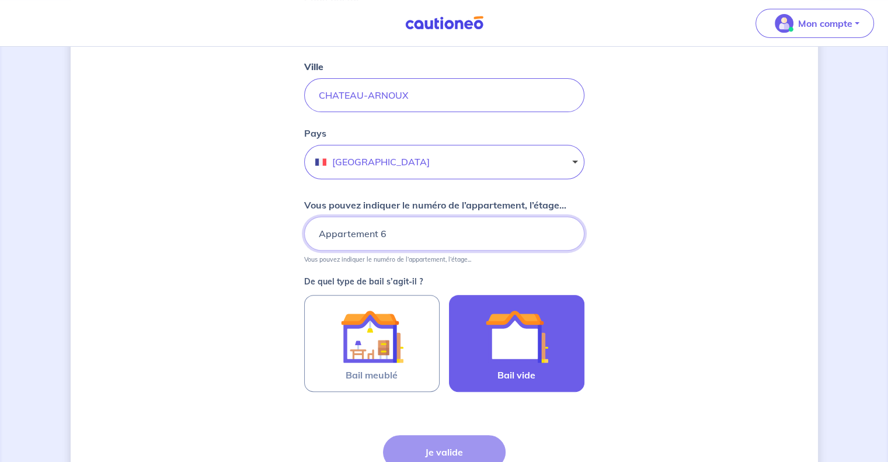
type input "Appartement 6"
click at [536, 352] on img at bounding box center [516, 336] width 63 height 63
click at [0, 0] on input "Bail vide" at bounding box center [0, 0] width 0 height 0
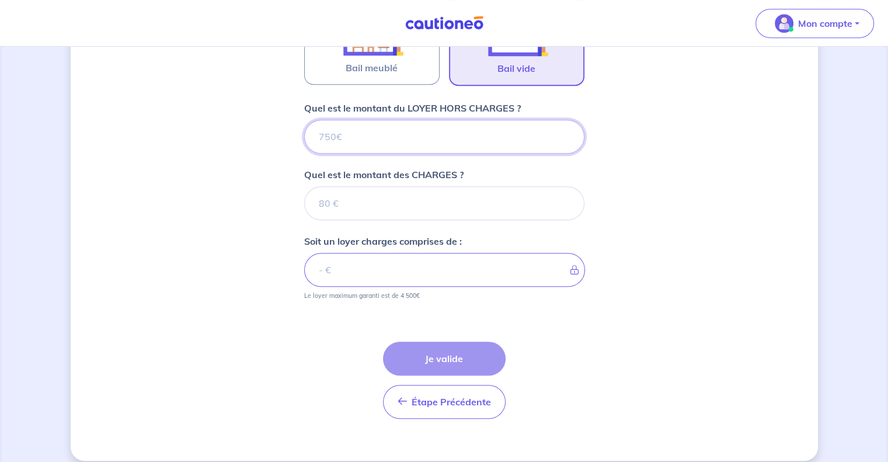
scroll to position [627, 0]
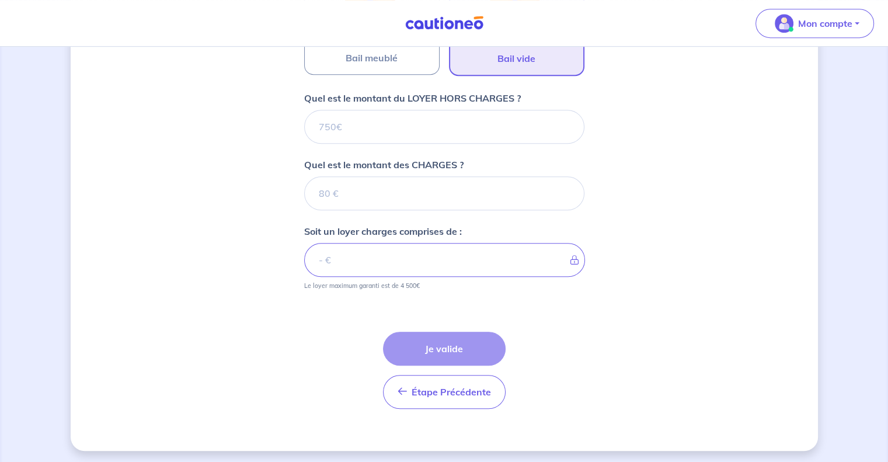
click at [408, 128] on input "Quel est le montant du LOYER HORS CHARGES ?" at bounding box center [444, 127] width 280 height 34
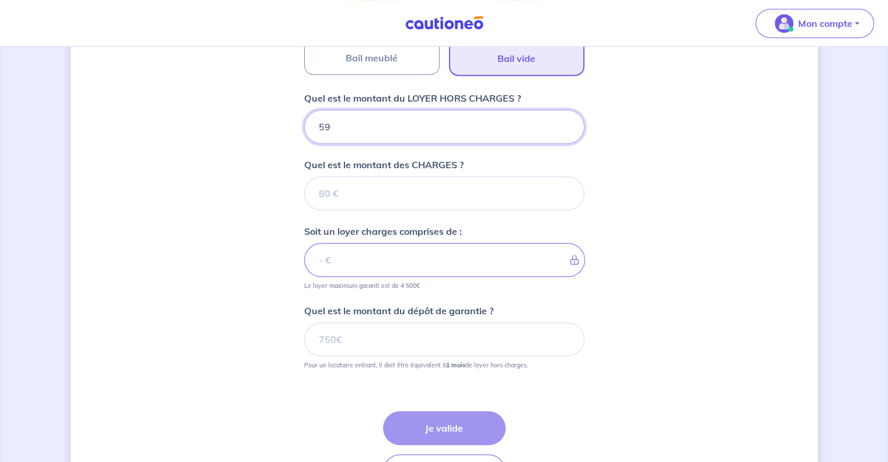
type input "598"
type input "598.17"
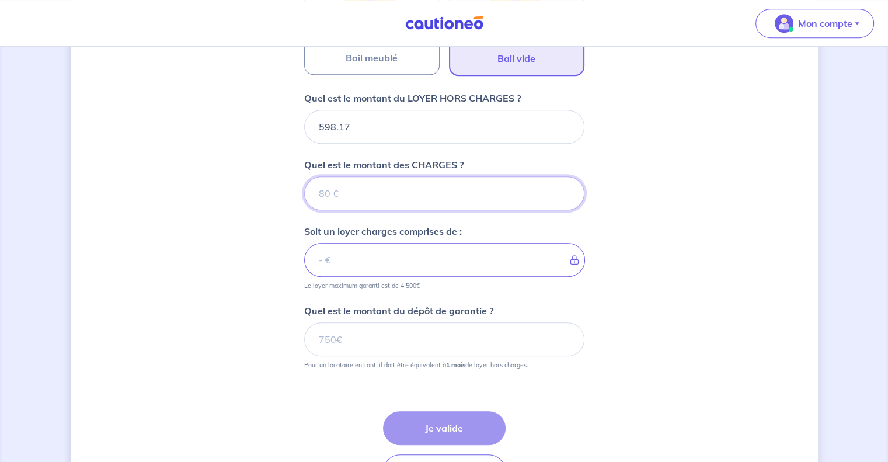
click at [398, 197] on input "Quel est le montant des CHARGES ?" at bounding box center [444, 193] width 280 height 34
type input "40"
type input "638.17"
type input "40"
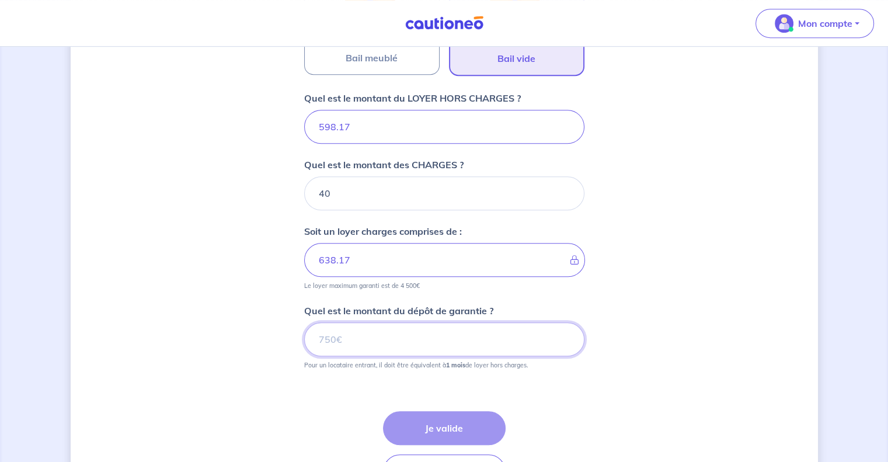
click at [430, 331] on input "Quel est le montant du dépôt de garantie ?" at bounding box center [444, 339] width 280 height 34
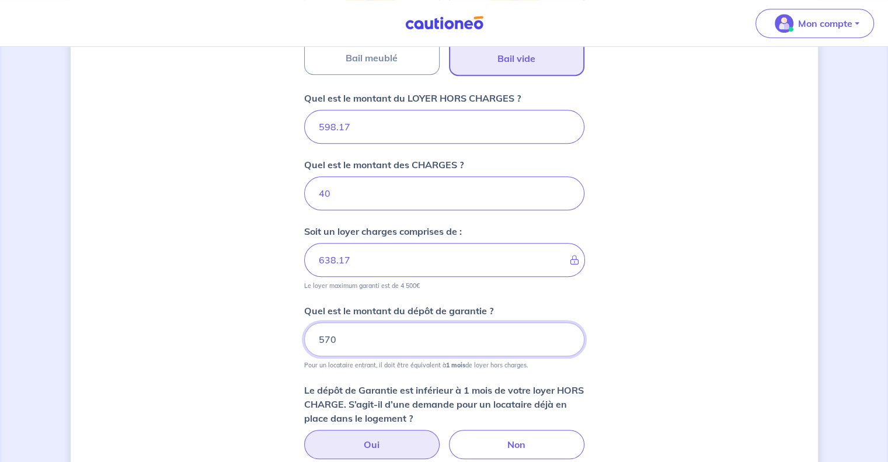
type input "570"
click at [397, 439] on label "Oui" at bounding box center [371, 444] width 135 height 29
click at [440, 437] on input "Oui" at bounding box center [444, 434] width 8 height 8
radio input "true"
click at [397, 439] on label "Oui" at bounding box center [371, 444] width 135 height 29
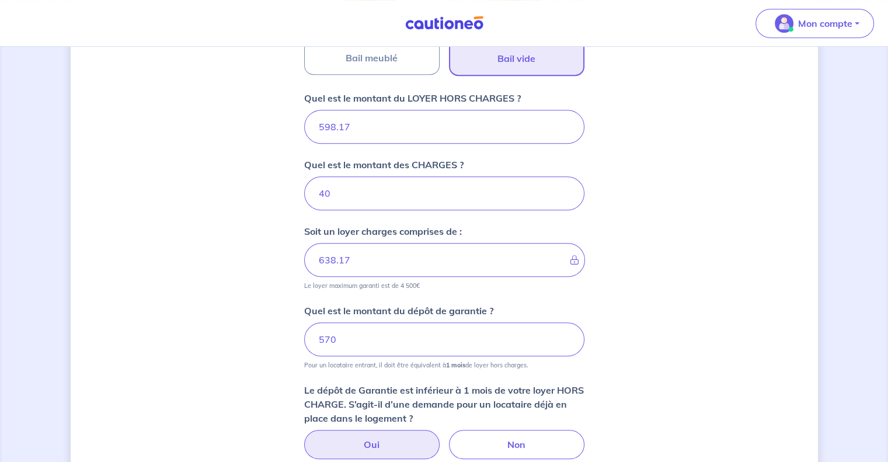
click at [440, 437] on input "Oui" at bounding box center [444, 434] width 8 height 8
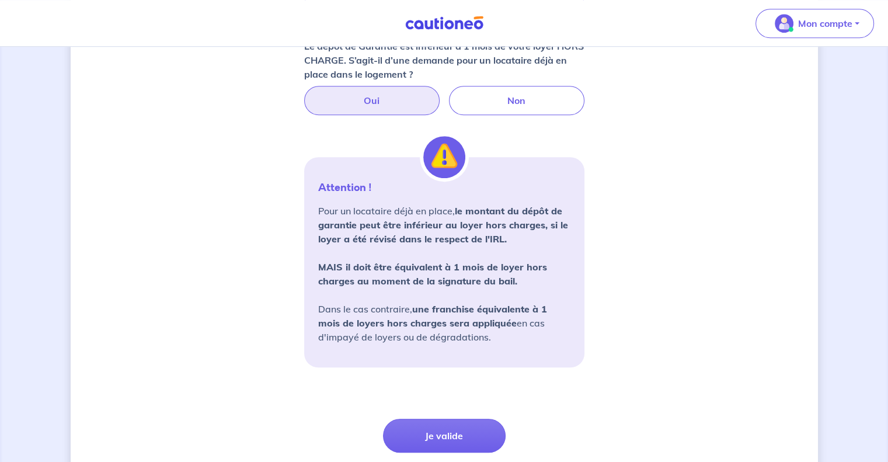
scroll to position [977, 0]
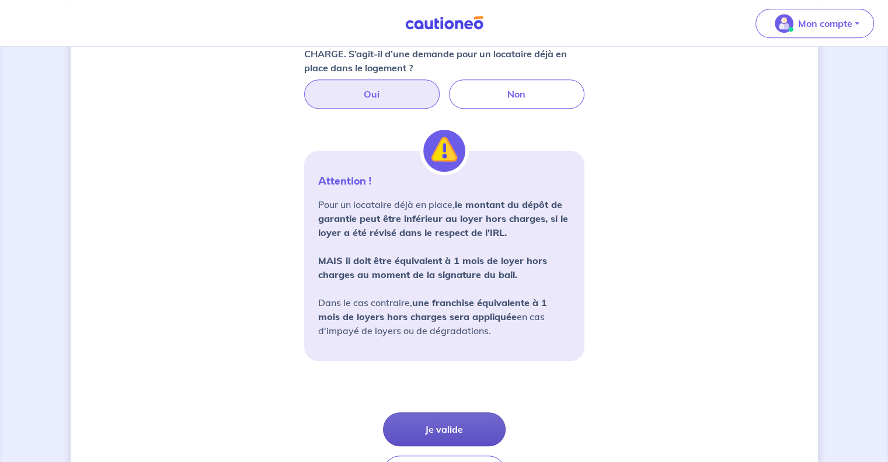
click at [455, 431] on button "Je valide" at bounding box center [444, 429] width 123 height 34
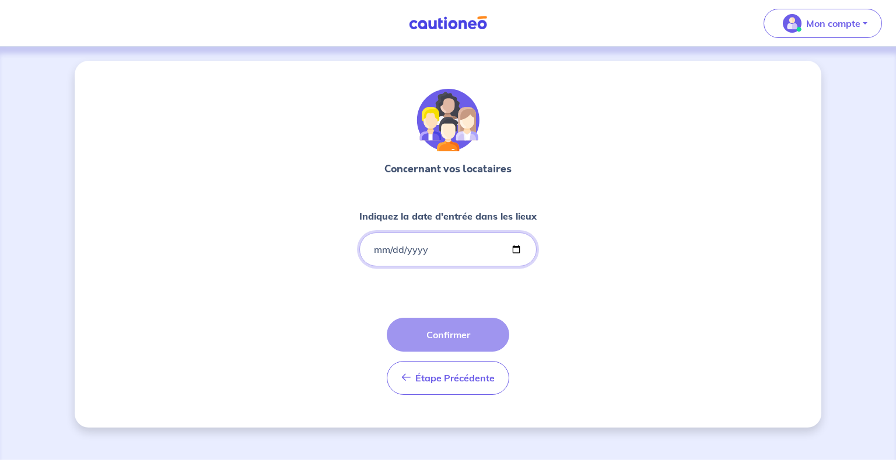
click at [439, 259] on input "Indiquez la date d'entrée dans les lieux" at bounding box center [447, 249] width 177 height 34
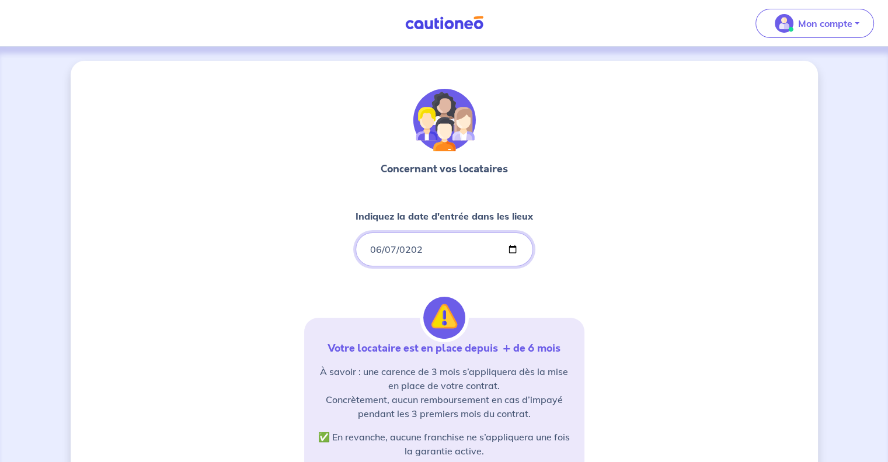
type input "[DATE]"
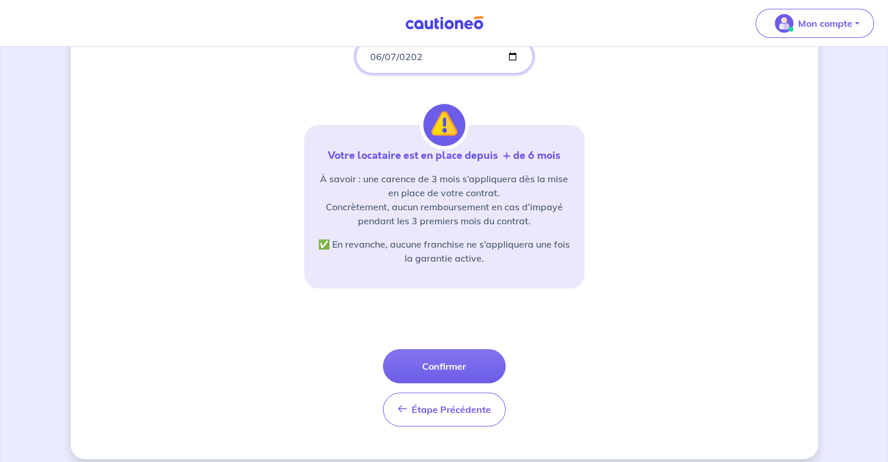
scroll to position [201, 0]
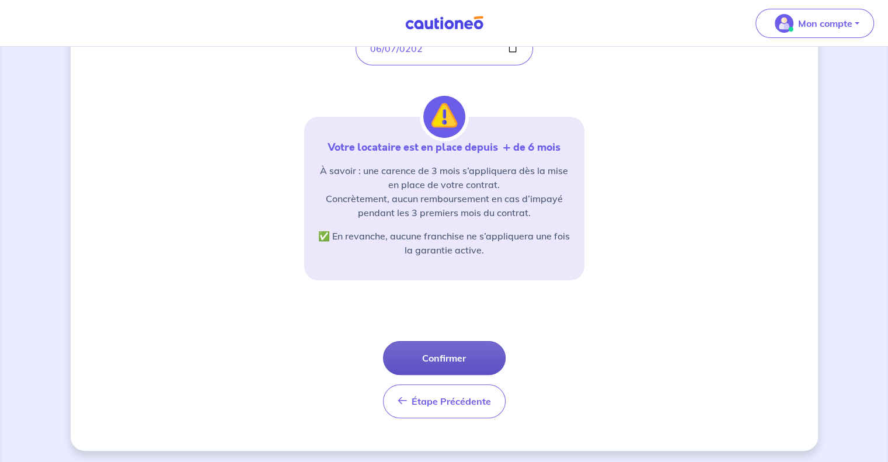
click at [473, 351] on button "Confirmer" at bounding box center [444, 358] width 123 height 34
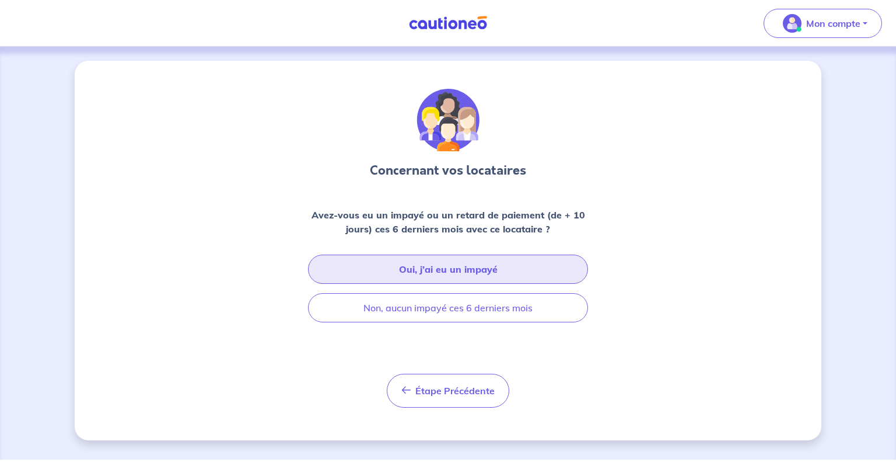
click at [458, 273] on button "Oui, j’ai eu un impayé" at bounding box center [448, 268] width 280 height 29
